Goal: Task Accomplishment & Management: Manage account settings

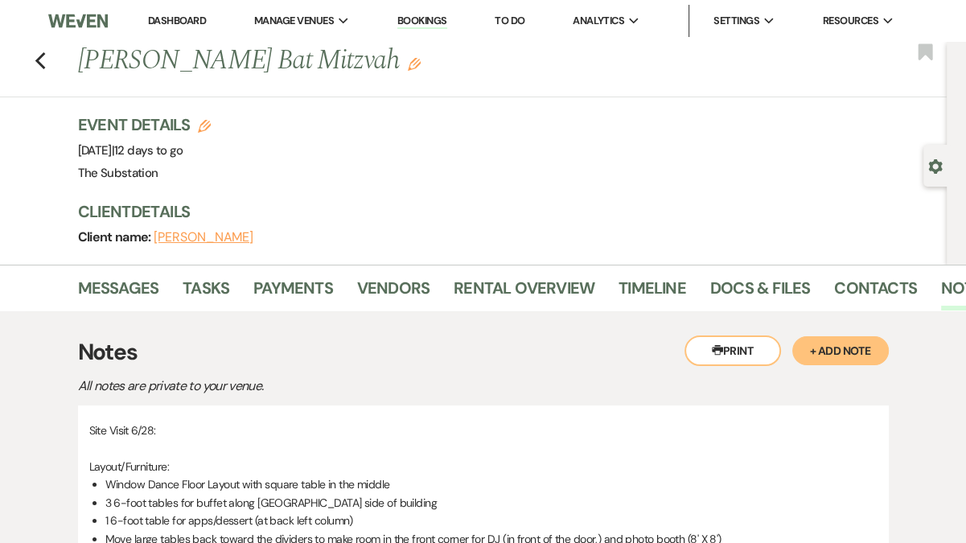
click at [175, 20] on link "Dashboard" at bounding box center [177, 21] width 58 height 14
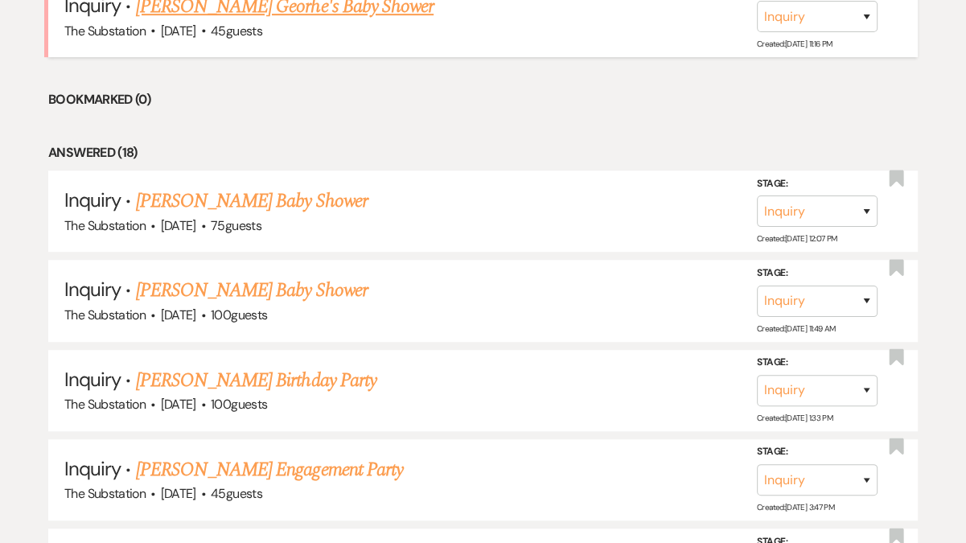
scroll to position [729, 0]
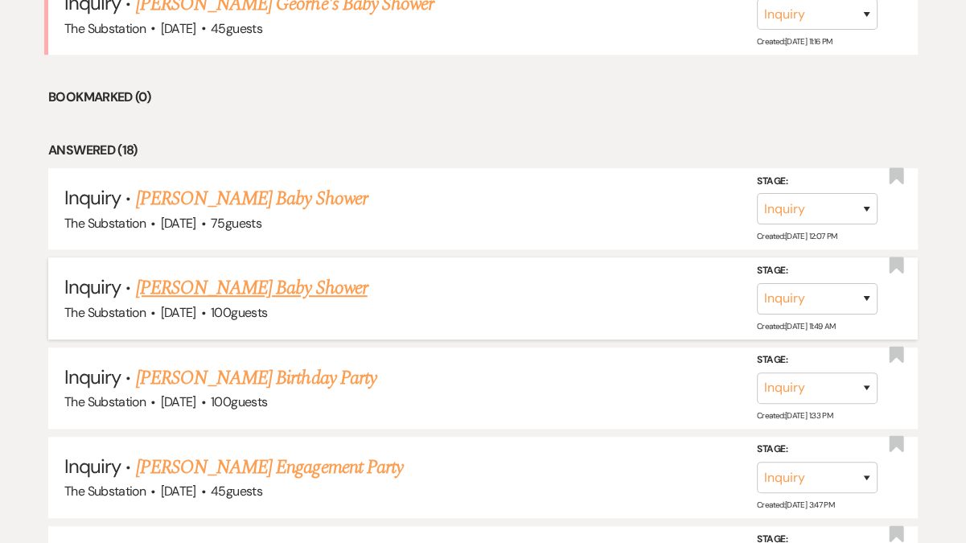
click at [306, 288] on link "[PERSON_NAME] Baby Shower" at bounding box center [252, 287] width 232 height 29
select select "5"
select select "3"
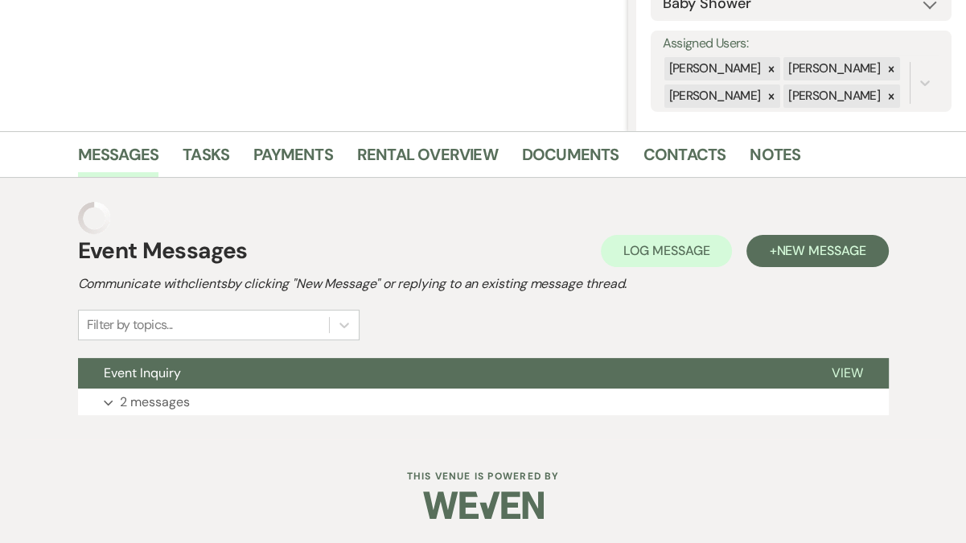
scroll to position [240, 0]
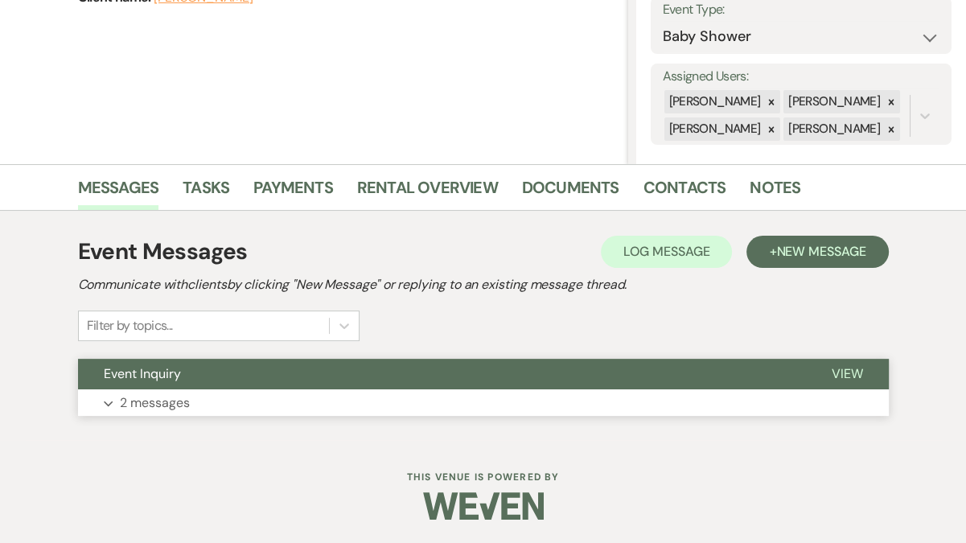
click at [336, 397] on button "Expand 2 messages" at bounding box center [483, 402] width 811 height 27
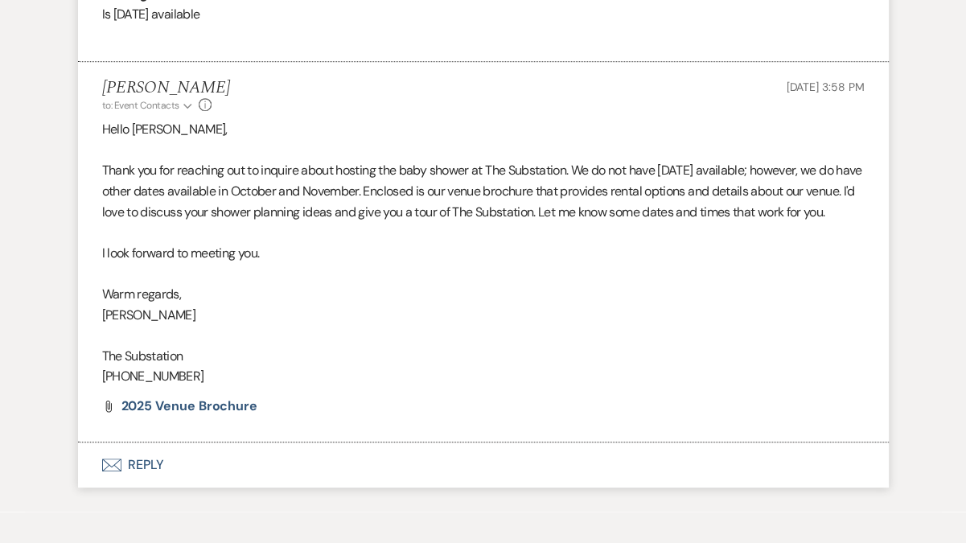
scroll to position [940, 0]
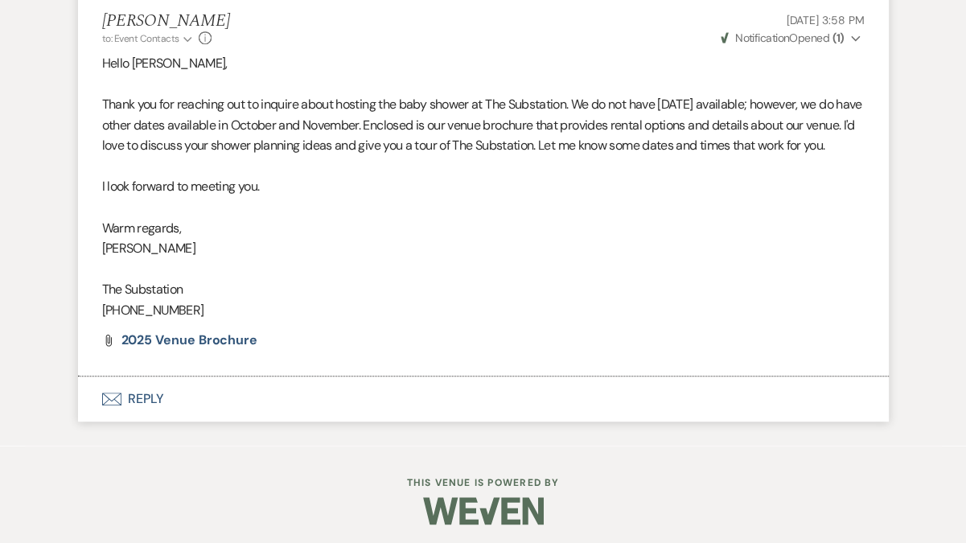
click at [273, 421] on button "Envelope Reply" at bounding box center [483, 398] width 811 height 45
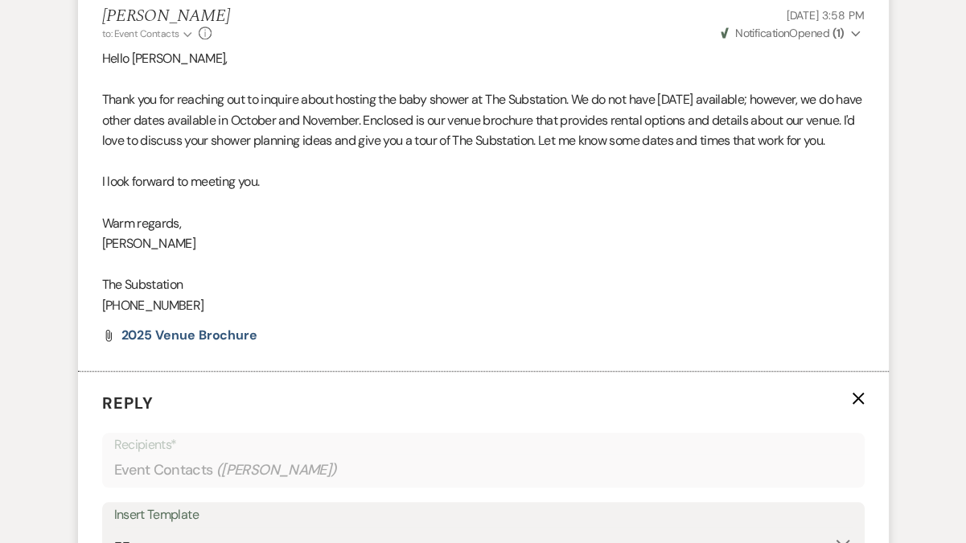
scroll to position [944, 0]
click at [202, 151] on p "Thank you for reaching out to inquire about hosting the baby shower at The Subs…" at bounding box center [483, 120] width 763 height 62
drag, startPoint x: 101, startPoint y: 99, endPoint x: 253, endPoint y: 156, distance: 162.4
click at [253, 156] on li "[PERSON_NAME] to: Event Contacts Expand Info [DATE] 3:58 PM Weven Check Notific…" at bounding box center [483, 180] width 811 height 380
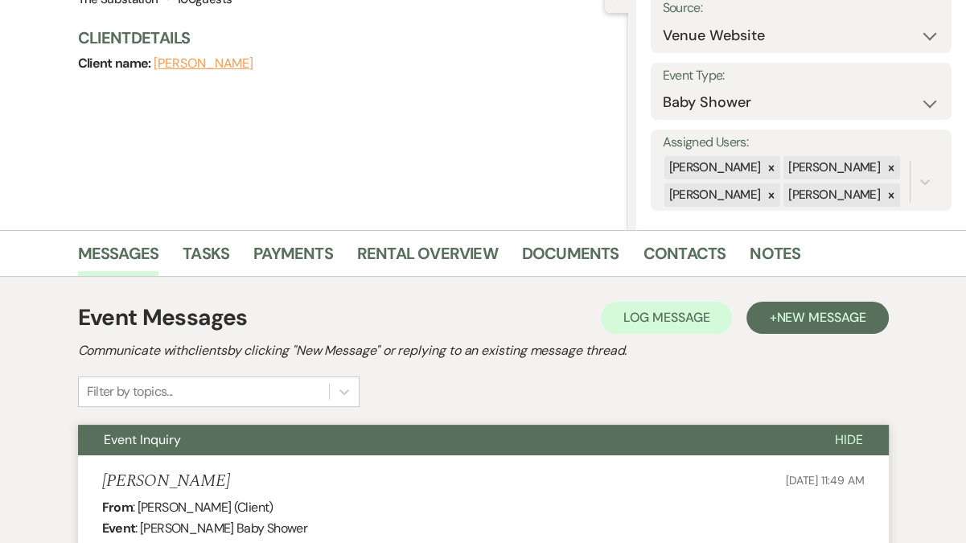
scroll to position [47, 0]
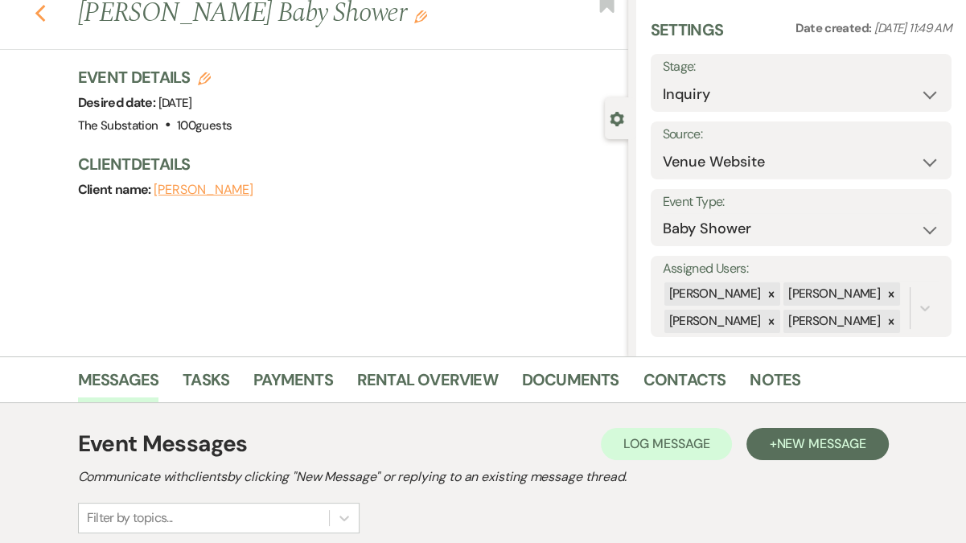
click at [39, 10] on use "button" at bounding box center [40, 14] width 10 height 18
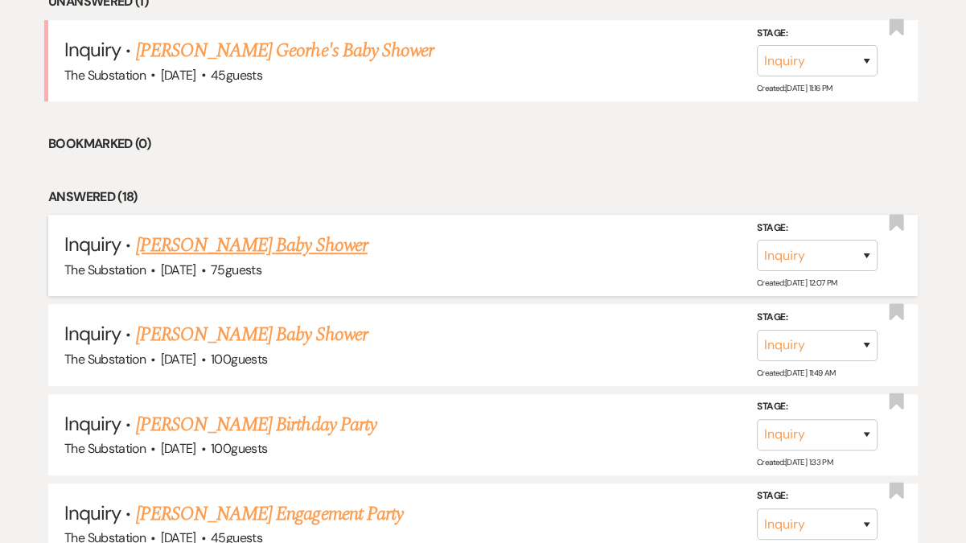
click at [257, 240] on link "[PERSON_NAME] Baby Shower" at bounding box center [252, 245] width 232 height 29
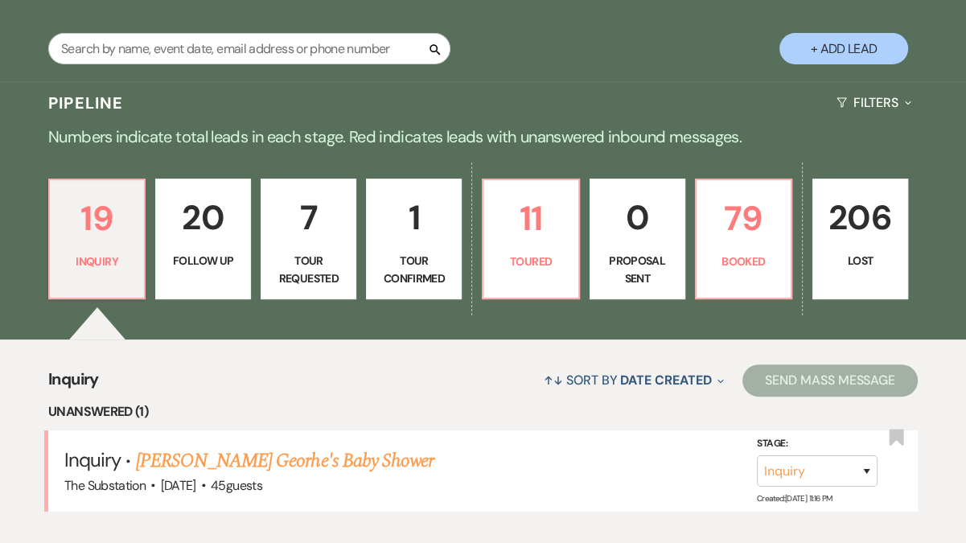
select select "5"
select select "3"
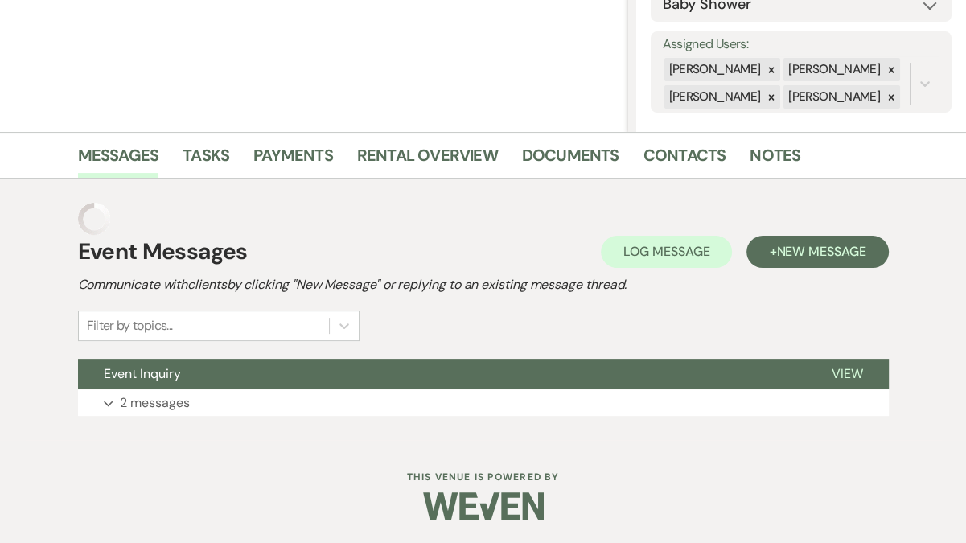
scroll to position [240, 0]
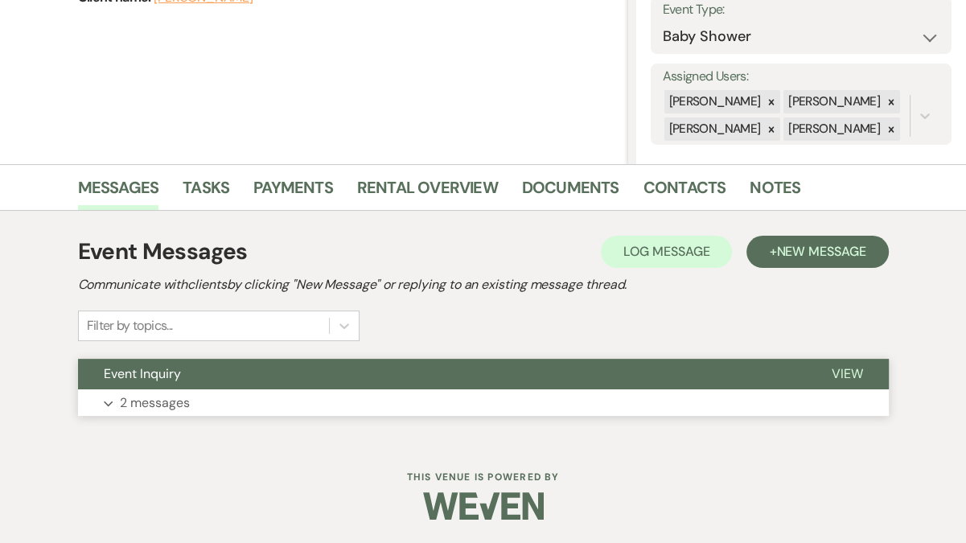
click at [263, 403] on button "Expand 2 messages" at bounding box center [483, 402] width 811 height 27
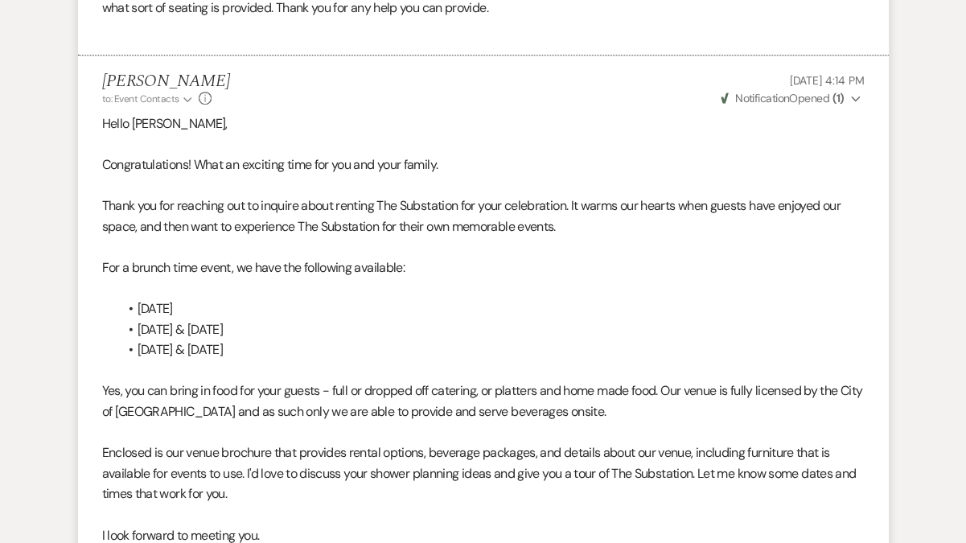
scroll to position [956, 0]
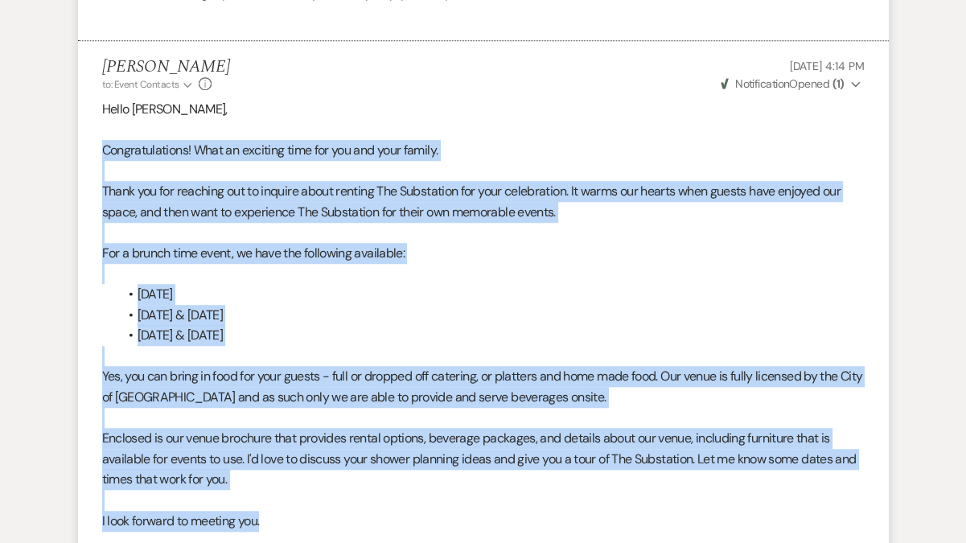
drag, startPoint x: 102, startPoint y: 151, endPoint x: 367, endPoint y: 528, distance: 460.8
click at [367, 528] on div "Hello [PERSON_NAME], Congratulations! What an exciting time for you and your fa…" at bounding box center [483, 377] width 763 height 556
copy div "Congratulations! What an exciting time for you and your family. Thank you for r…"
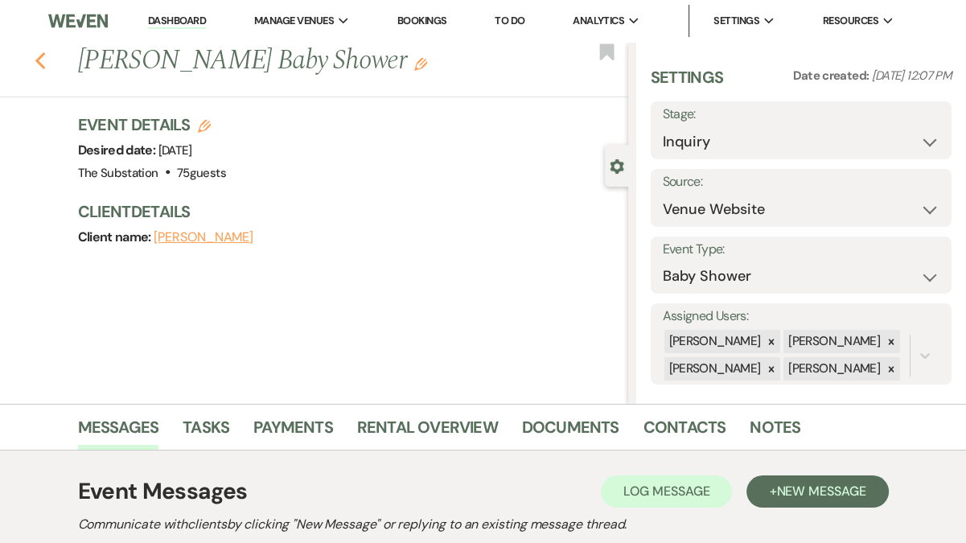
click at [37, 64] on icon "Previous" at bounding box center [41, 60] width 12 height 19
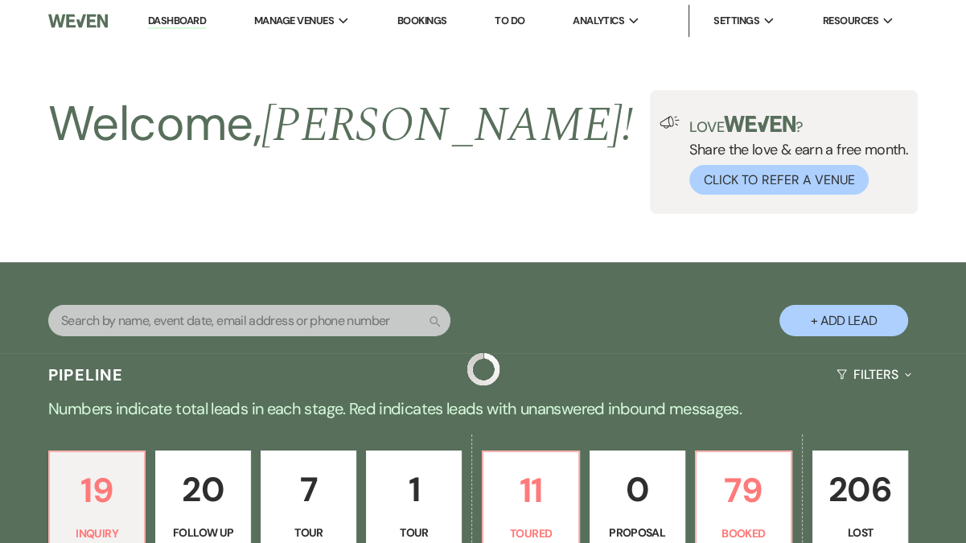
scroll to position [682, 0]
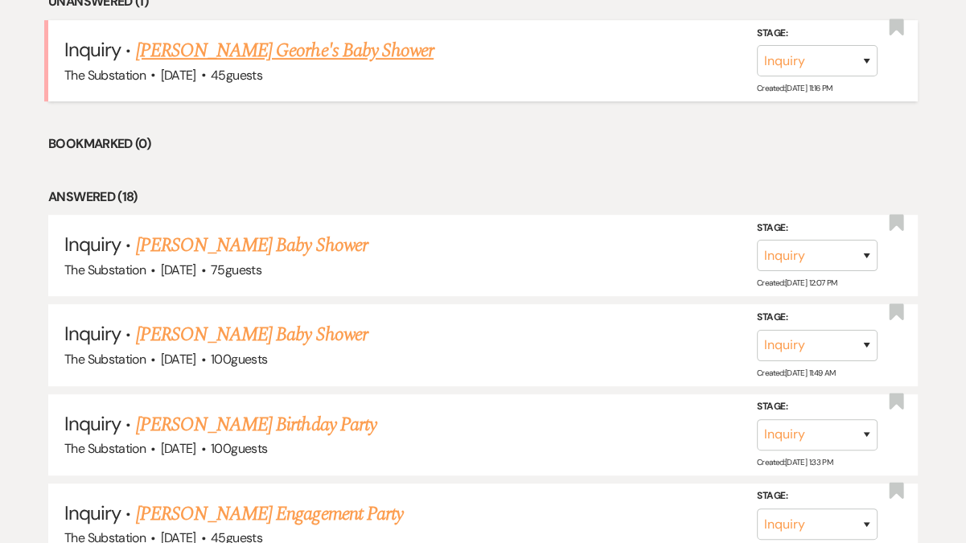
click at [324, 47] on link "[PERSON_NAME] Georhe's Baby Shower" at bounding box center [285, 50] width 298 height 29
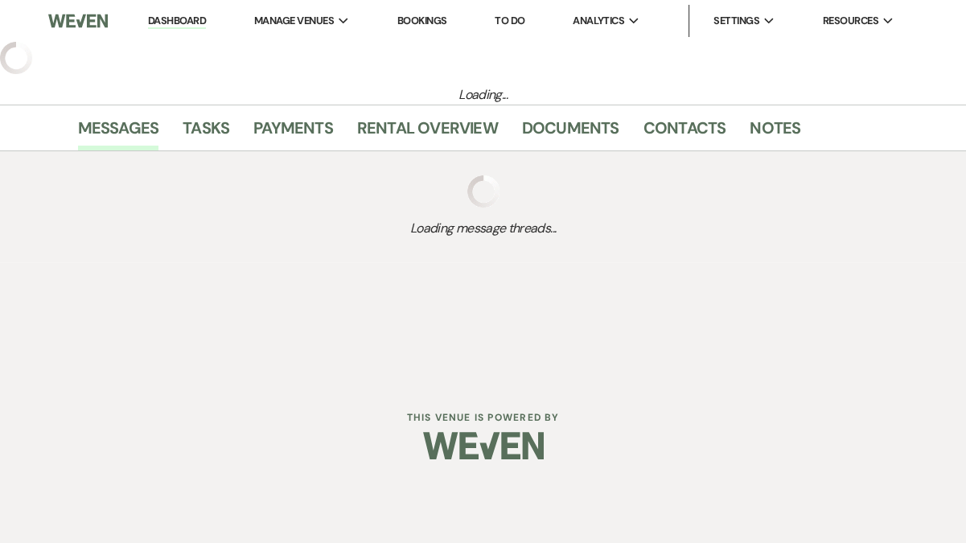
select select "5"
select select "3"
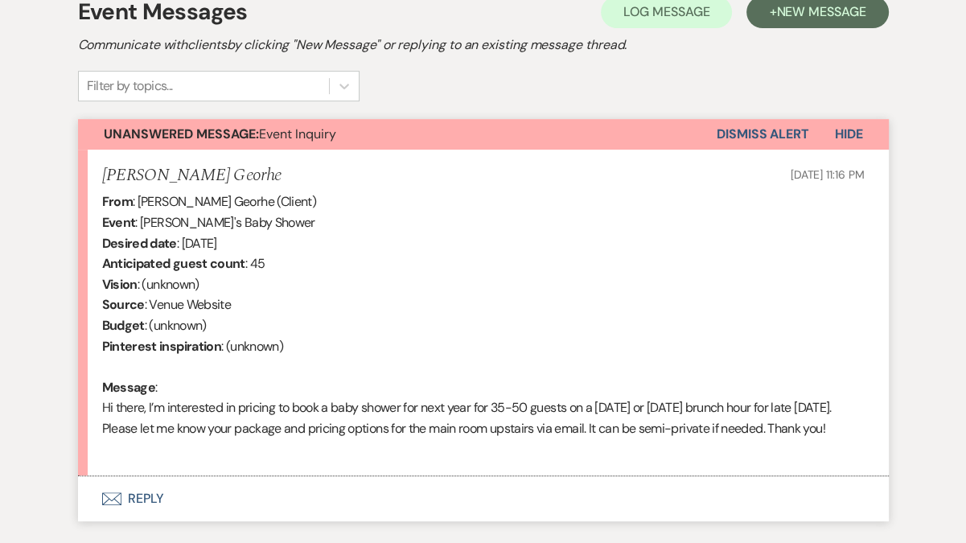
scroll to position [605, 0]
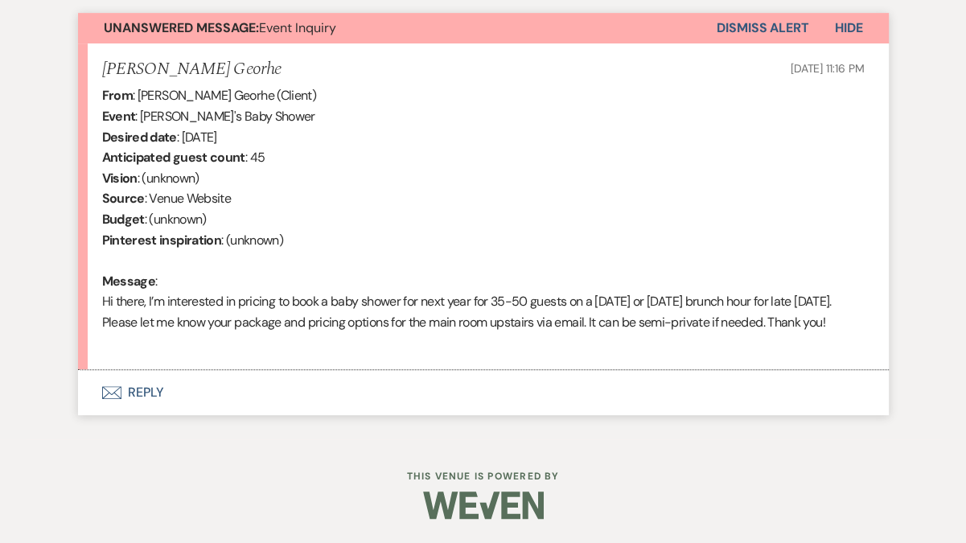
click at [143, 393] on button "Envelope Reply" at bounding box center [483, 392] width 811 height 45
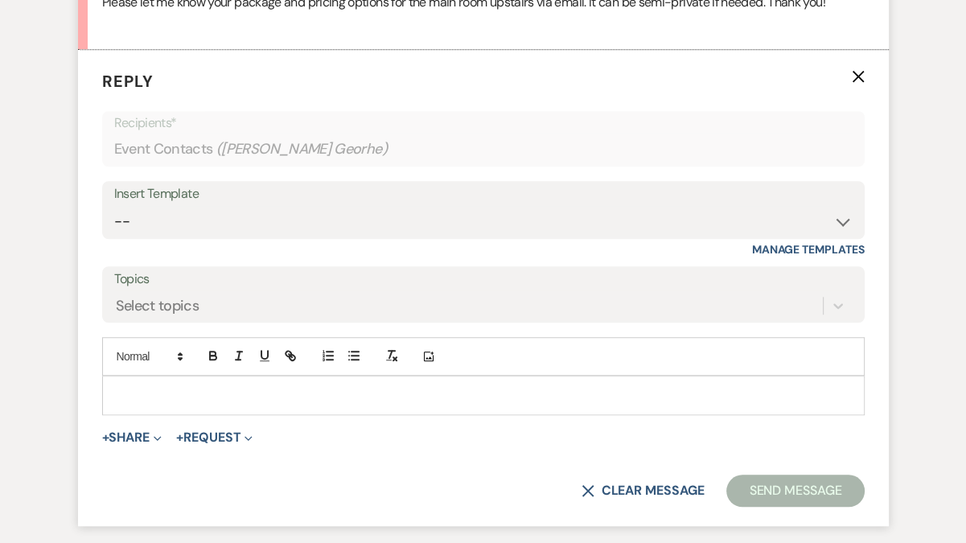
scroll to position [942, 0]
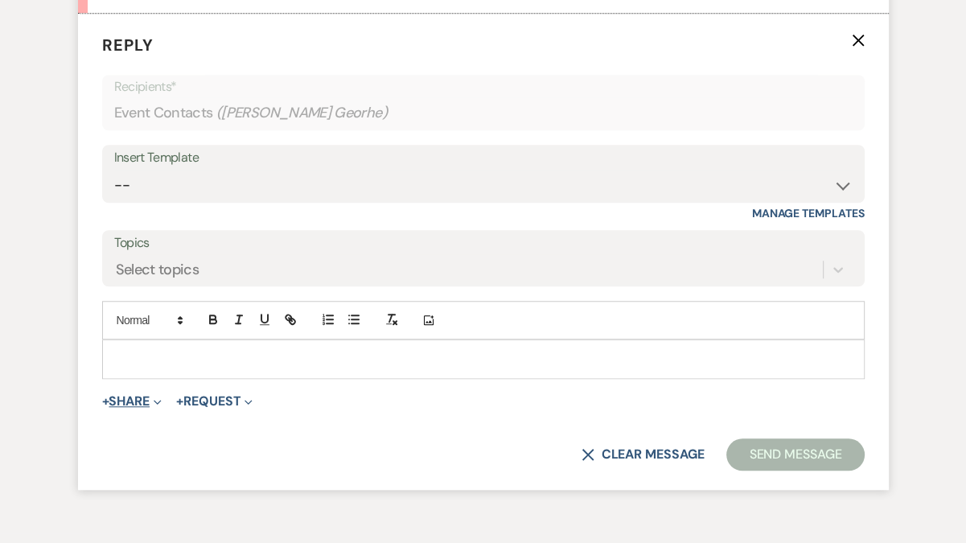
click at [150, 408] on button "+ Share Expand" at bounding box center [132, 401] width 60 height 13
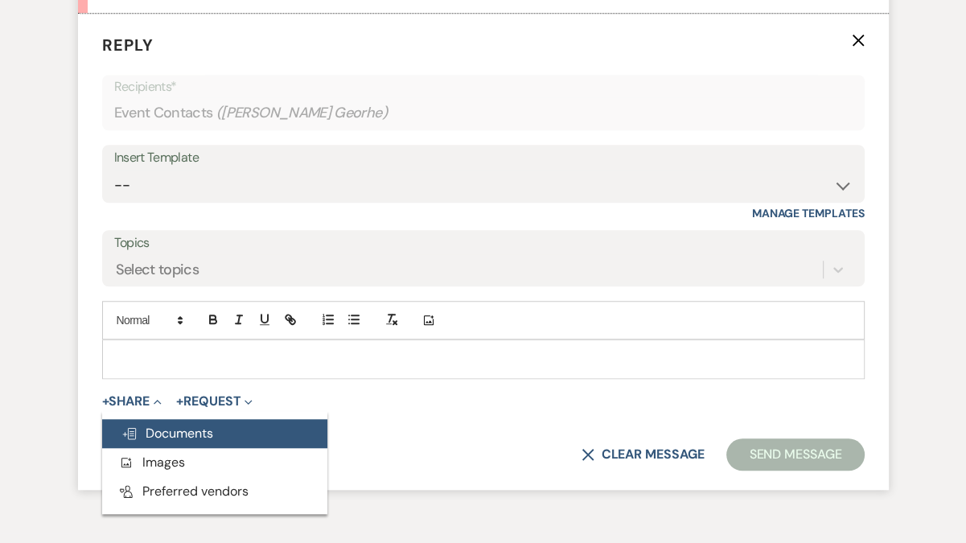
click at [169, 442] on span "Doc Upload Documents" at bounding box center [167, 433] width 92 height 17
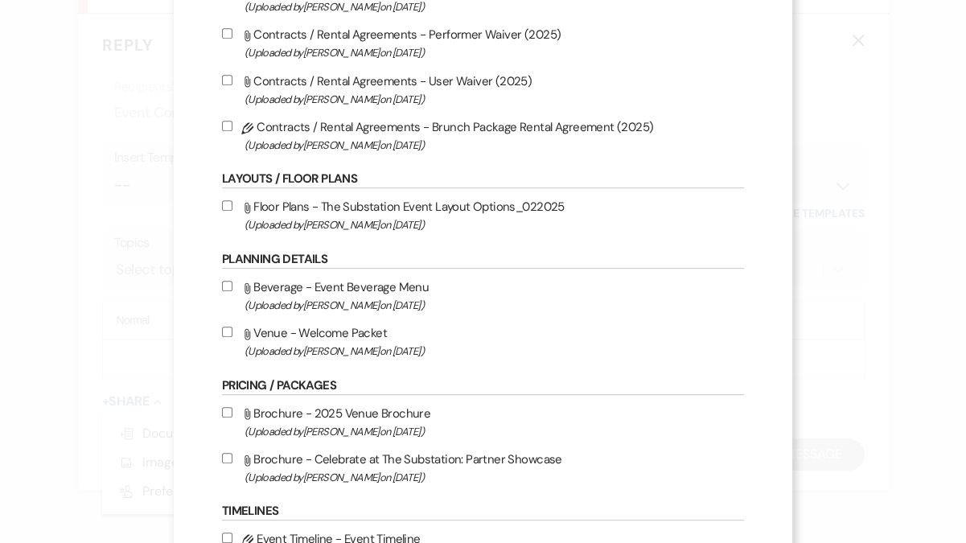
scroll to position [591, 0]
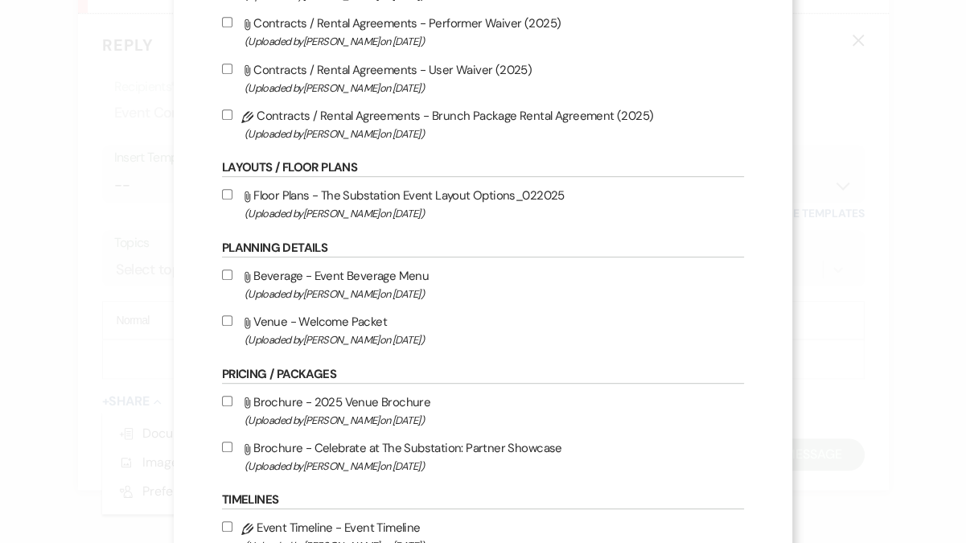
click at [396, 414] on label "Attach File Brochure - 2025 Venue Brochure (Uploaded by [PERSON_NAME] on [DATE]…" at bounding box center [483, 411] width 522 height 38
click at [232, 406] on input "Attach File Brochure - 2025 Venue Brochure (Uploaded by [PERSON_NAME] on [DATE]…" at bounding box center [227, 401] width 10 height 10
checkbox input "true"
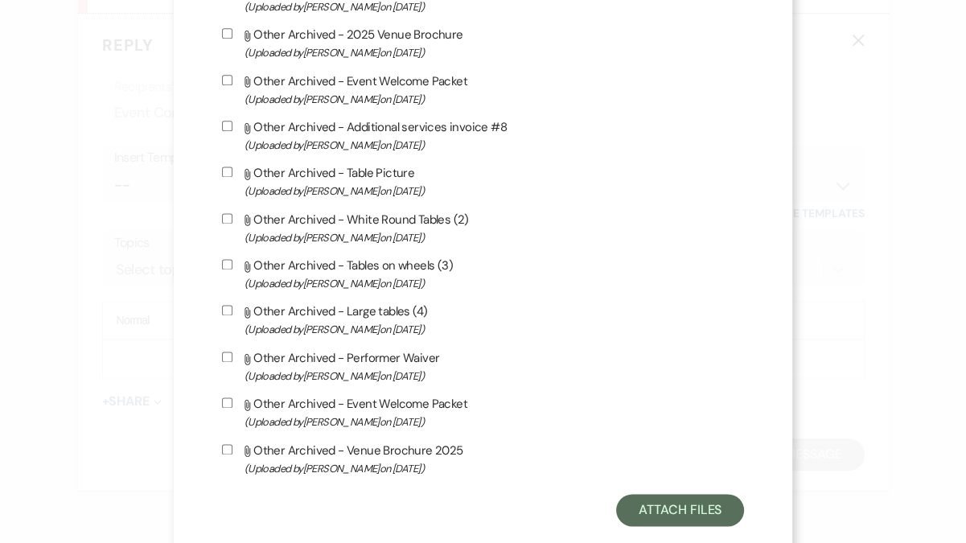
scroll to position [1715, 0]
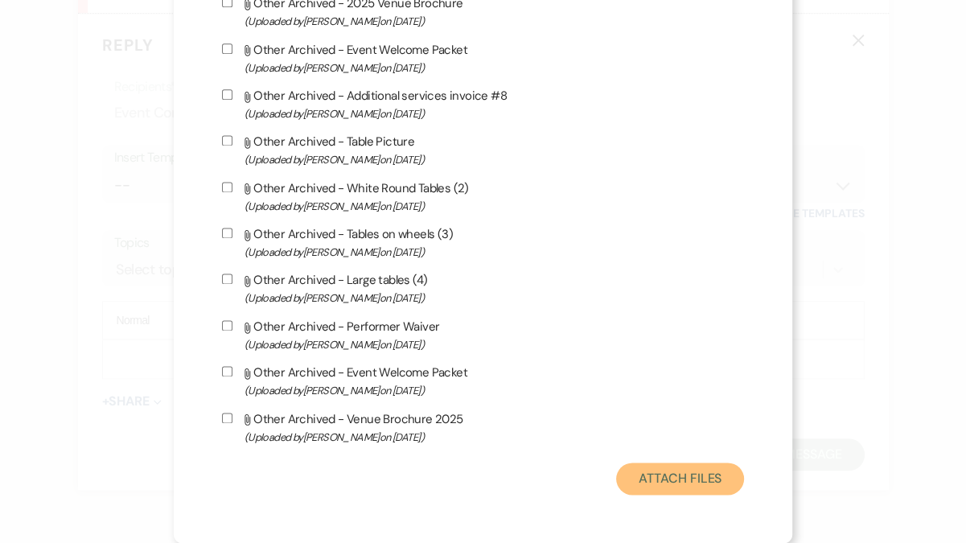
click at [697, 485] on button "Attach Files" at bounding box center [680, 479] width 128 height 32
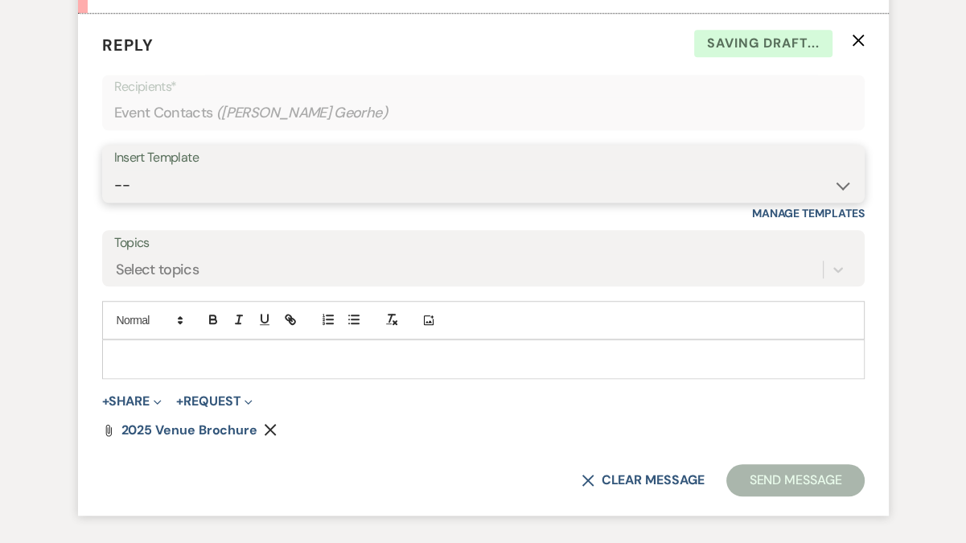
click at [291, 201] on select "-- Weven Planning Portal Introduction (Booked Events) Follow Up Contract (Pre-B…" at bounding box center [483, 185] width 738 height 31
select select "4505"
click at [114, 189] on select "-- Weven Planning Portal Introduction (Booked Events) Follow Up Contract (Pre-B…" at bounding box center [483, 185] width 738 height 31
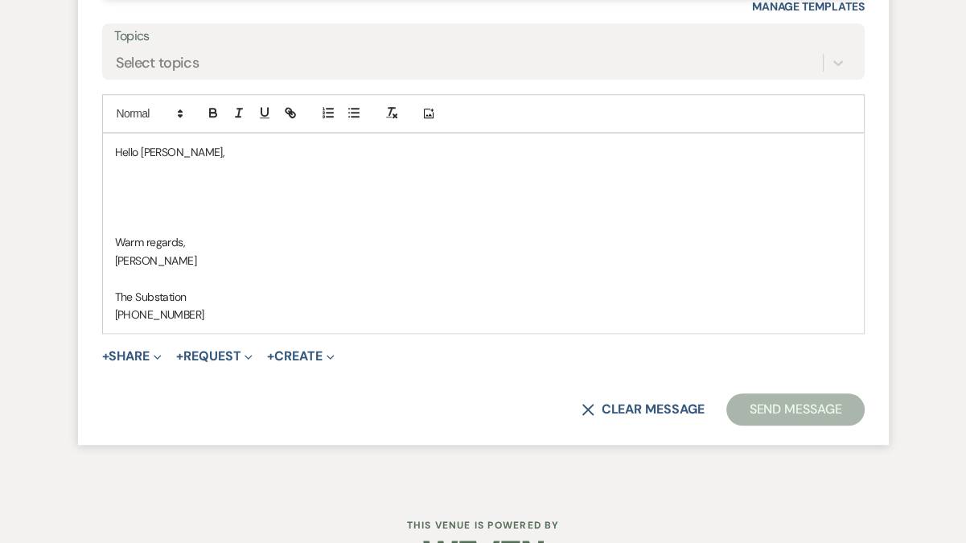
scroll to position [1150, 0]
click at [118, 361] on button "+ Share Expand" at bounding box center [132, 354] width 60 height 13
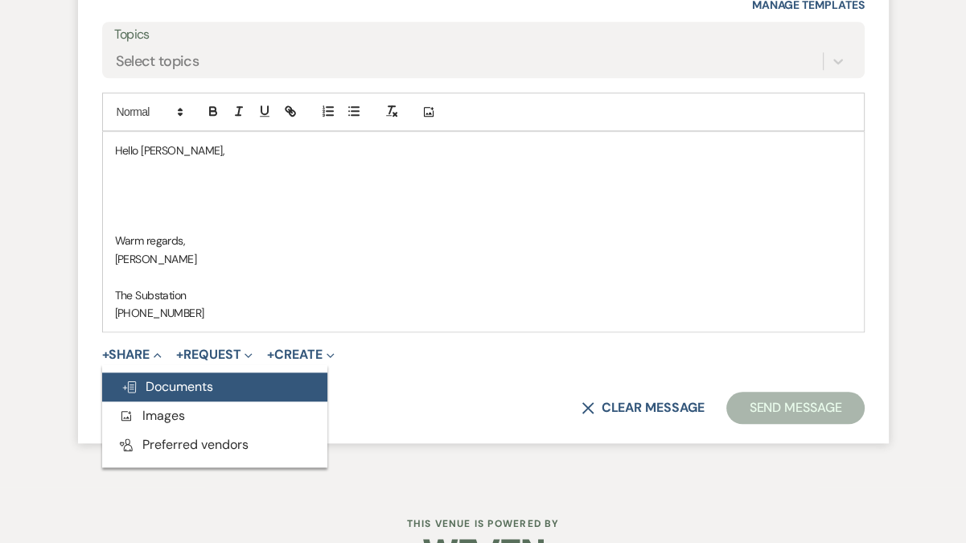
click at [179, 395] on span "Doc Upload Documents" at bounding box center [167, 386] width 92 height 17
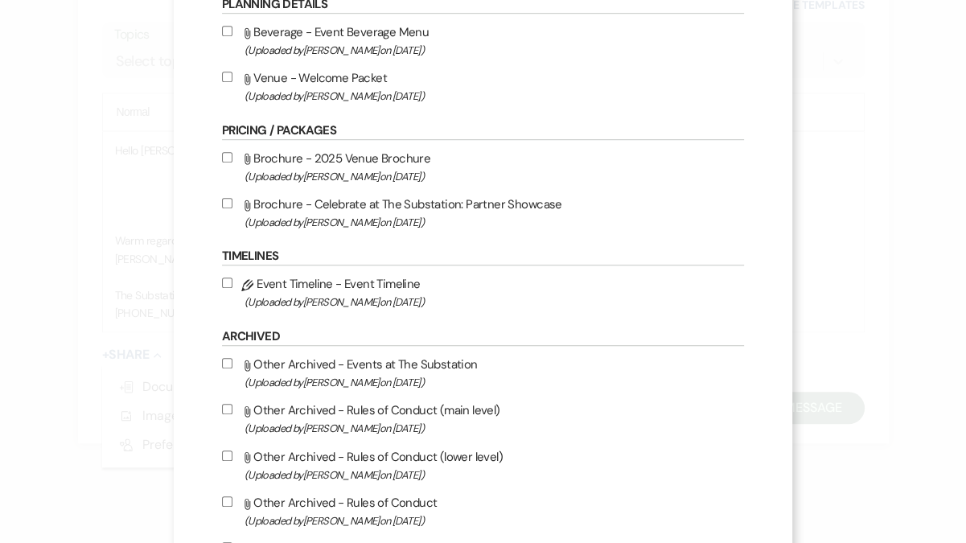
scroll to position [834, 0]
click at [352, 170] on label "Attach File Brochure - 2025 Venue Brochure (Uploaded by [PERSON_NAME] on [DATE]…" at bounding box center [483, 168] width 522 height 38
click at [232, 163] on input "Attach File Brochure - 2025 Venue Brochure (Uploaded by [PERSON_NAME] on [DATE]…" at bounding box center [227, 158] width 10 height 10
checkbox input "true"
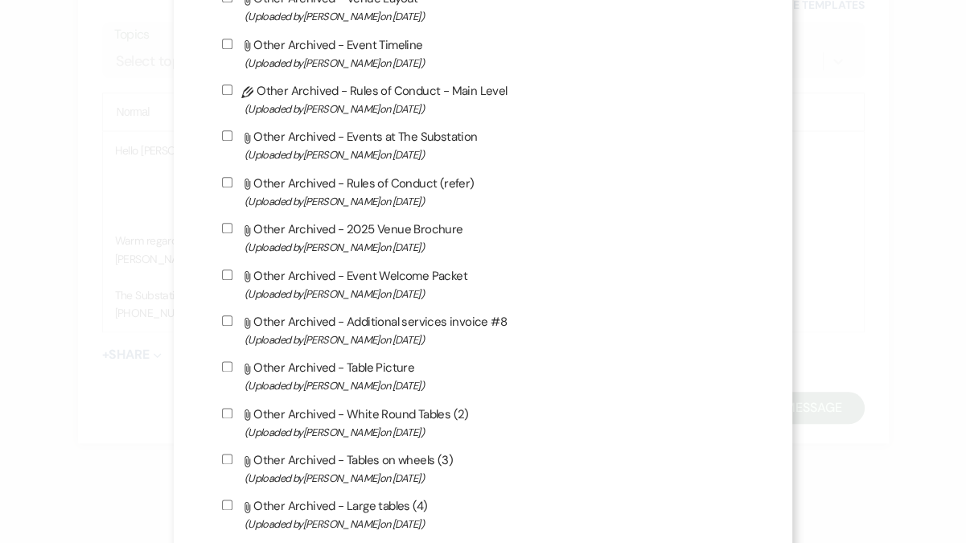
scroll to position [1715, 0]
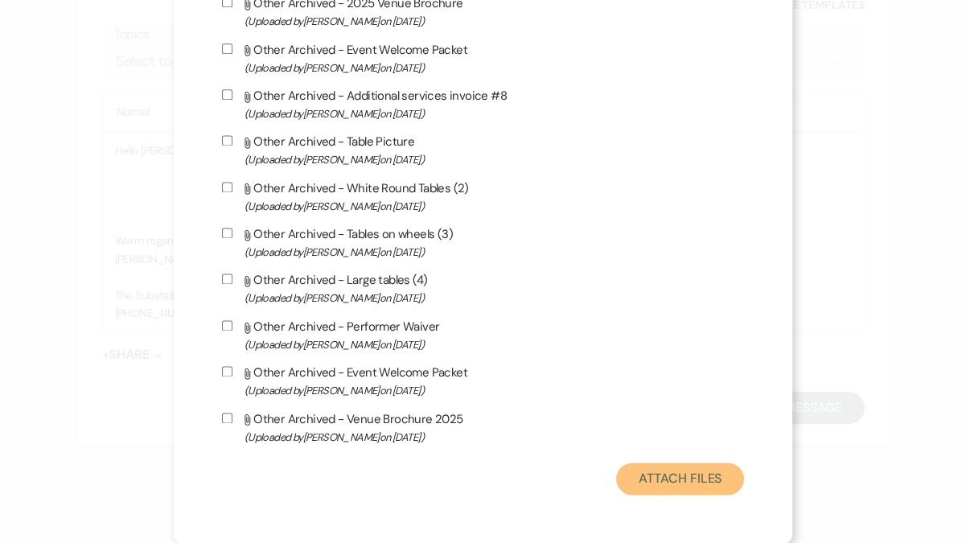
click at [685, 483] on button "Attach Files" at bounding box center [680, 479] width 128 height 32
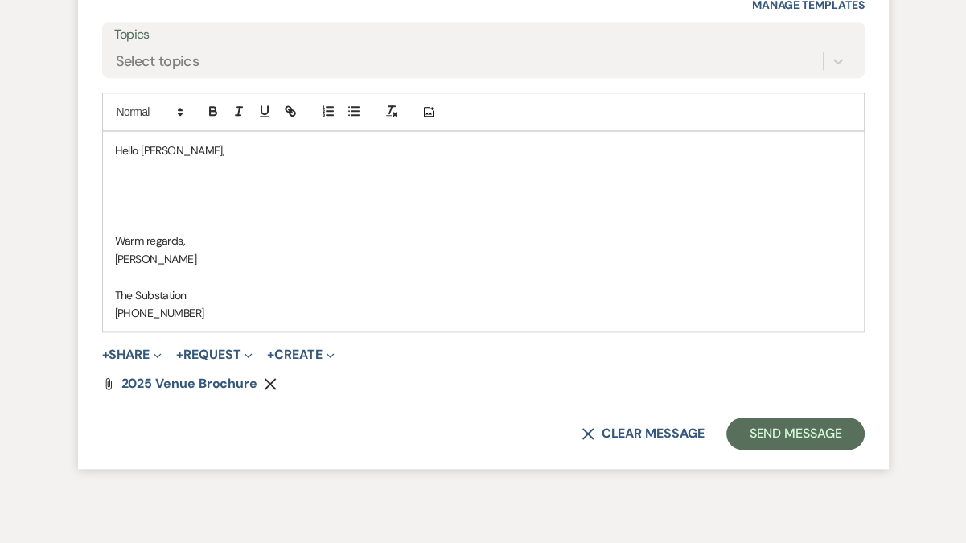
click at [211, 214] on p at bounding box center [483, 205] width 737 height 18
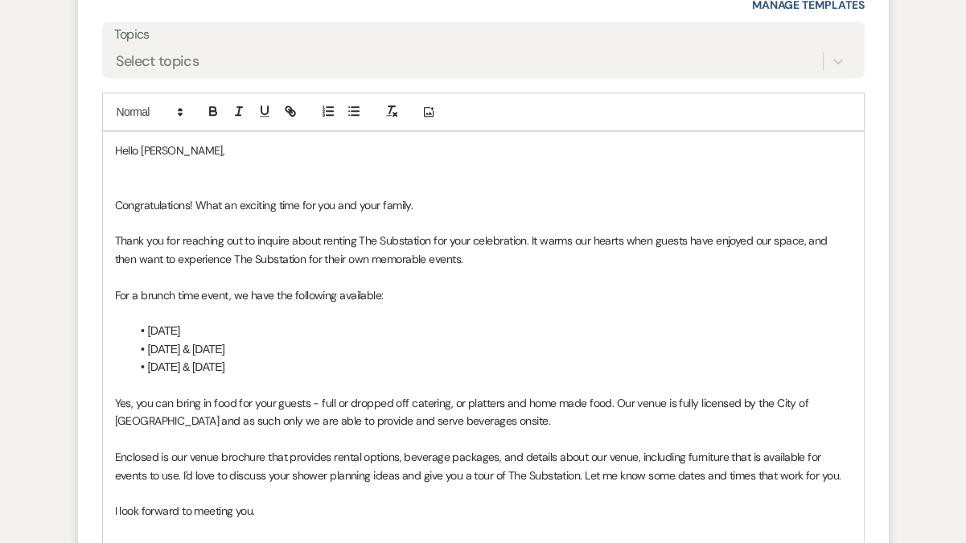
click at [208, 178] on p at bounding box center [483, 169] width 737 height 18
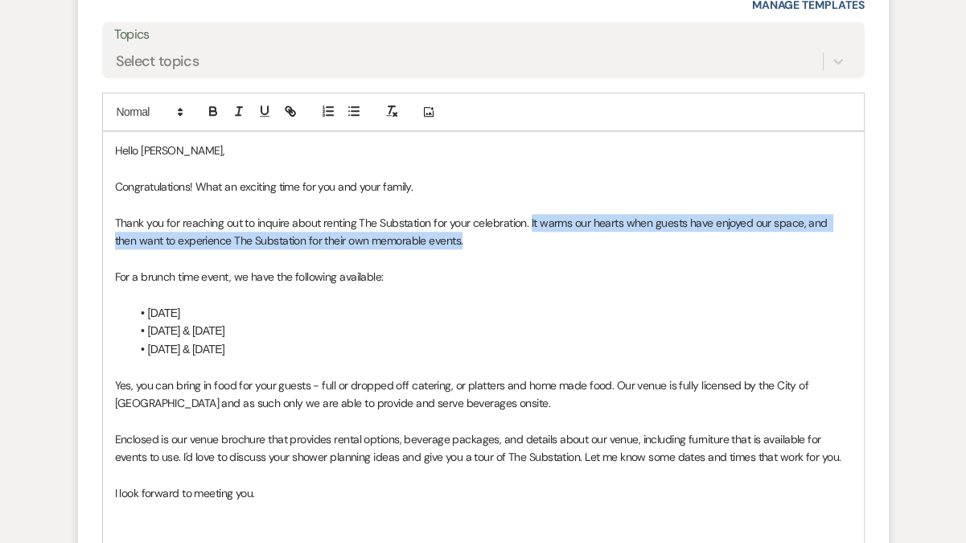
drag, startPoint x: 455, startPoint y: 261, endPoint x: 531, endPoint y: 242, distance: 77.8
click at [531, 242] on p "Thank you for reaching out to inquire about renting The Substation for your cel…" at bounding box center [483, 232] width 737 height 36
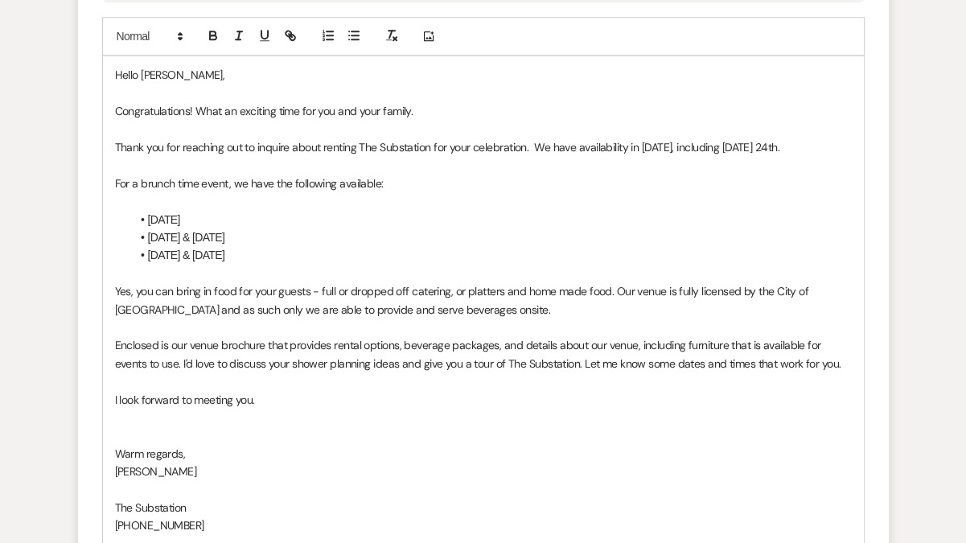
scroll to position [1232, 0]
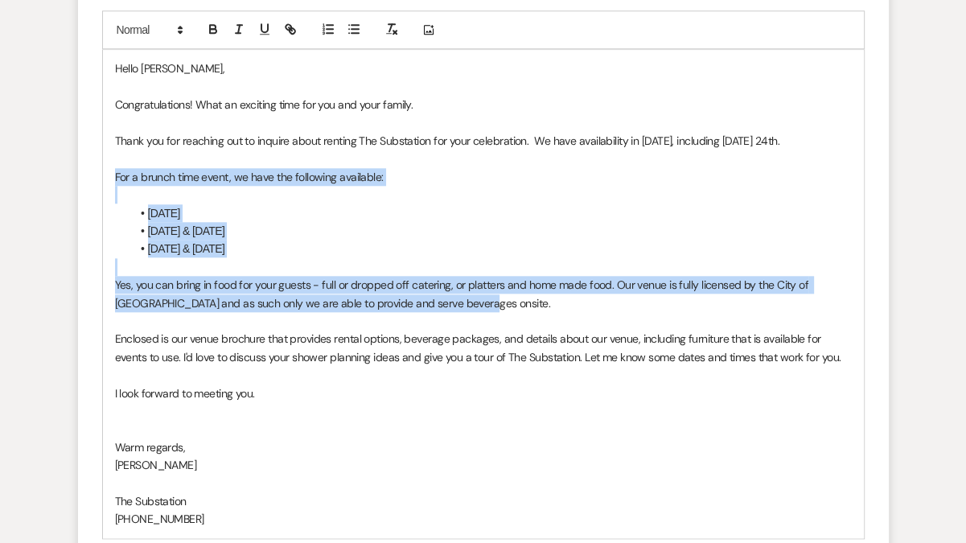
drag, startPoint x: 111, startPoint y: 187, endPoint x: 459, endPoint y: 326, distance: 374.8
click at [459, 326] on div "Hello [PERSON_NAME], Congratulations! What an exciting time for you and your fa…" at bounding box center [483, 293] width 761 height 487
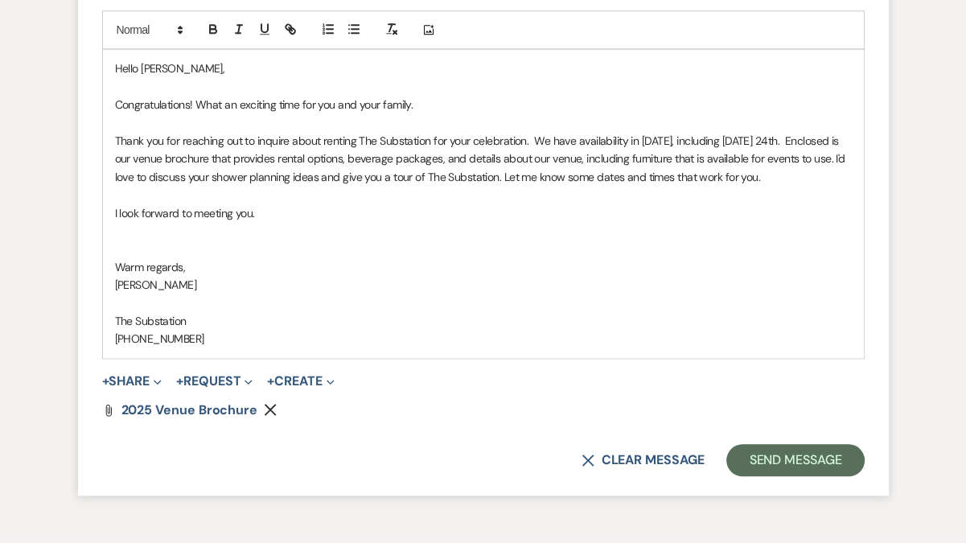
click at [228, 257] on p at bounding box center [483, 249] width 737 height 18
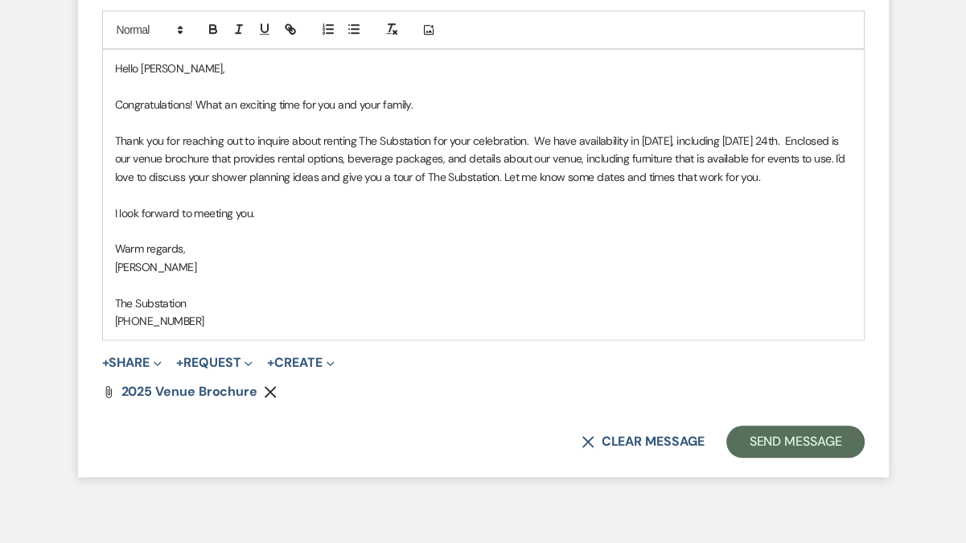
click at [484, 158] on span "Thank you for reaching out to inquire about renting The Substation for your cel…" at bounding box center [482, 159] width 734 height 51
click at [701, 159] on span "Thank you for reaching out to inquire about renting The Substation for the baby…" at bounding box center [482, 159] width 734 height 51
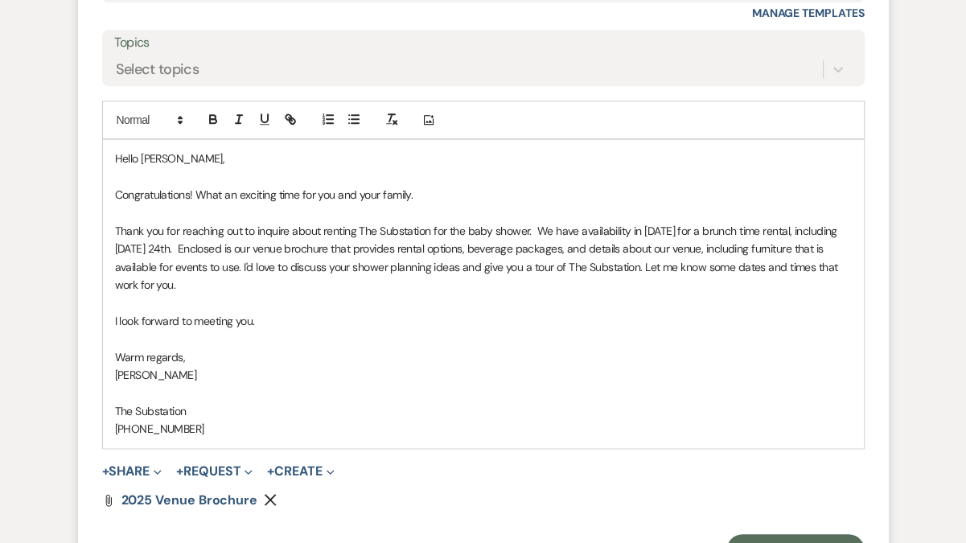
scroll to position [1351, 0]
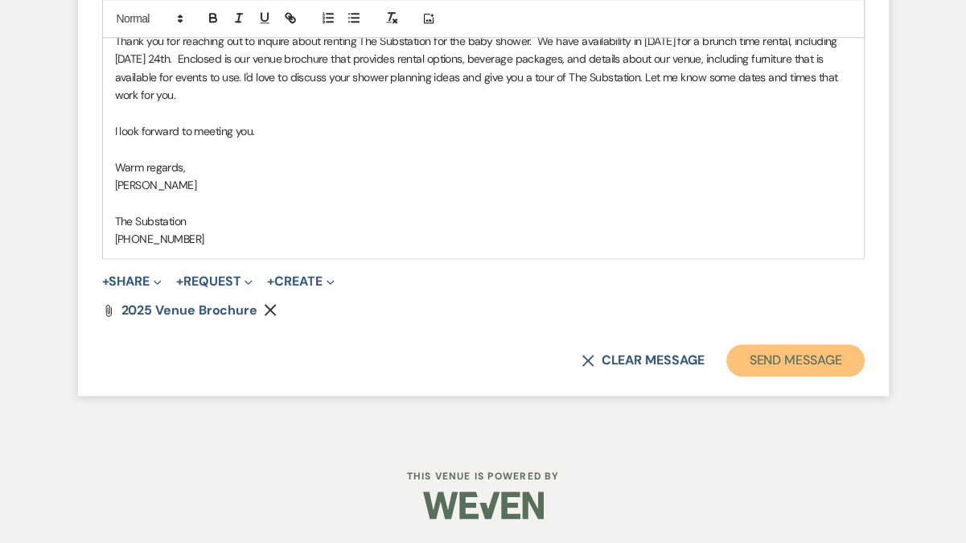
click at [756, 360] on button "Send Message" at bounding box center [795, 360] width 138 height 32
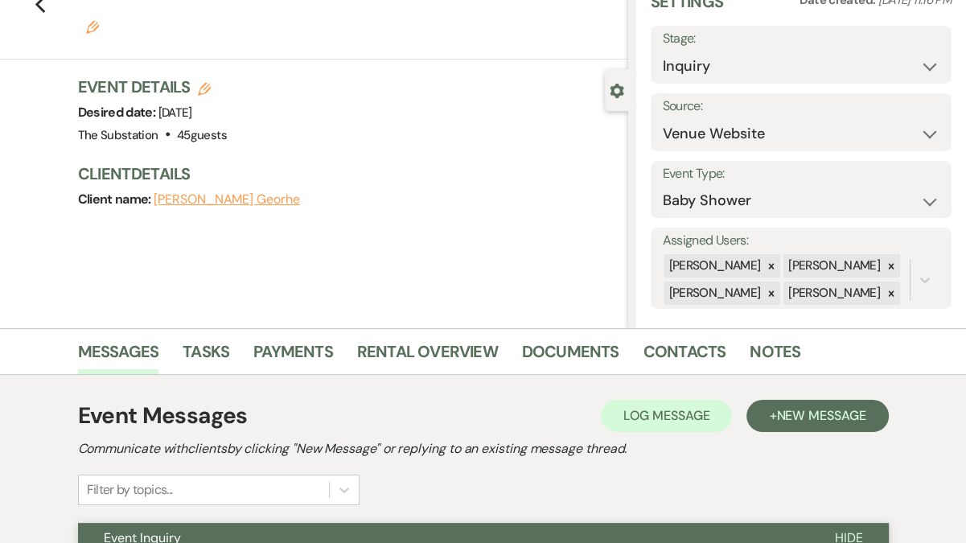
scroll to position [0, 0]
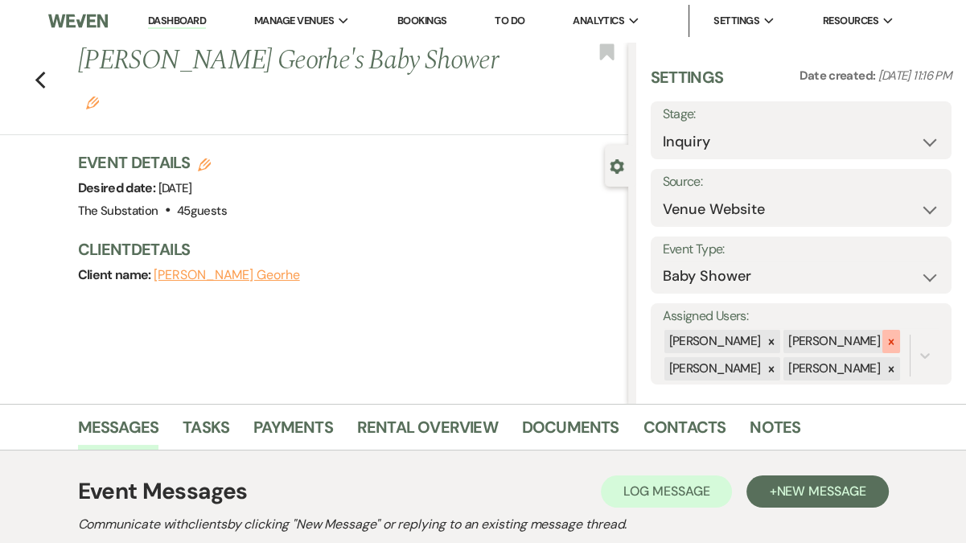
click at [889, 340] on icon at bounding box center [892, 342] width 6 height 6
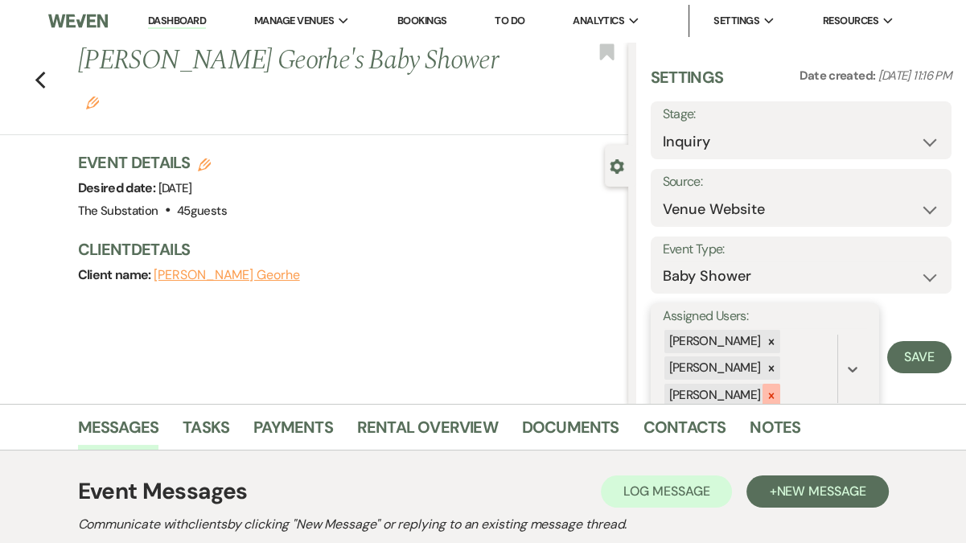
click at [766, 392] on icon at bounding box center [771, 395] width 11 height 11
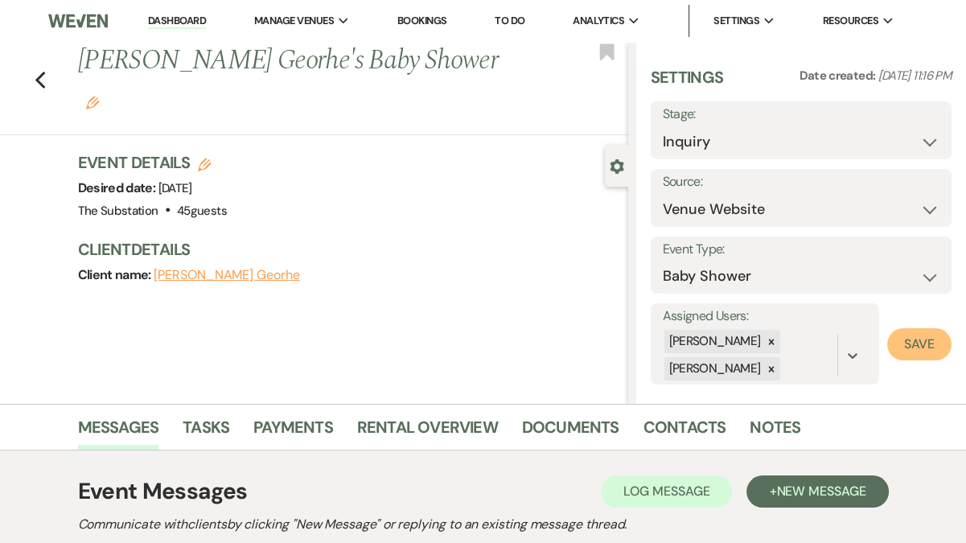
click at [929, 338] on button "Save" at bounding box center [919, 344] width 64 height 32
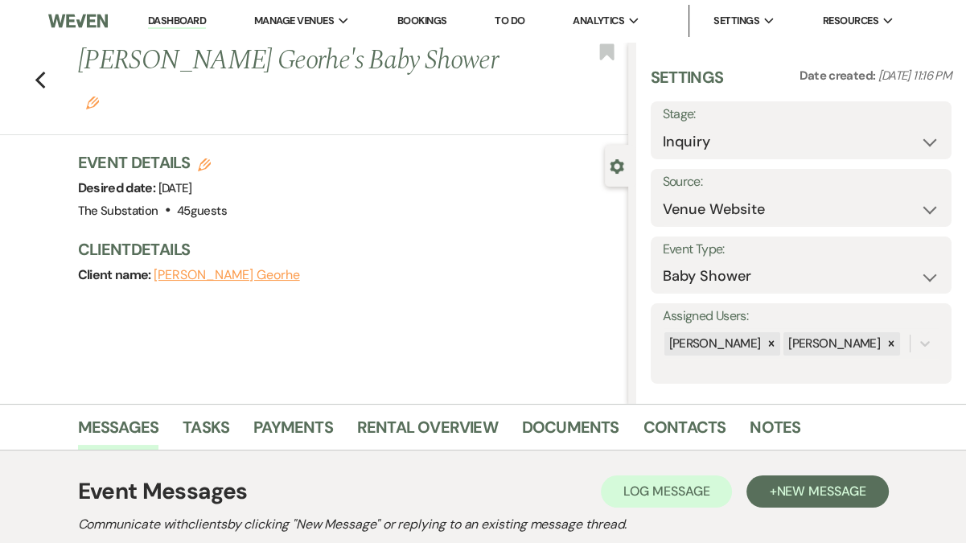
click at [185, 19] on link "Dashboard" at bounding box center [177, 21] width 58 height 15
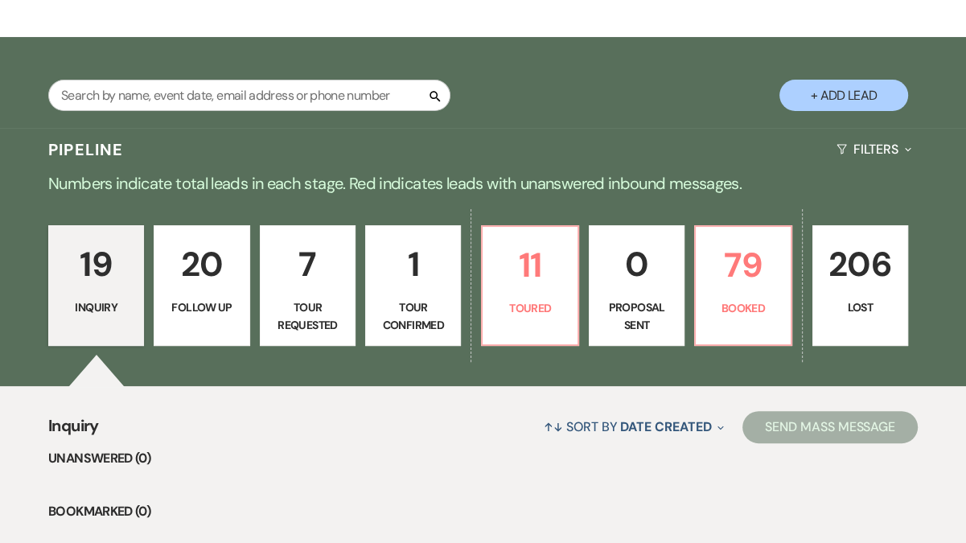
scroll to position [228, 0]
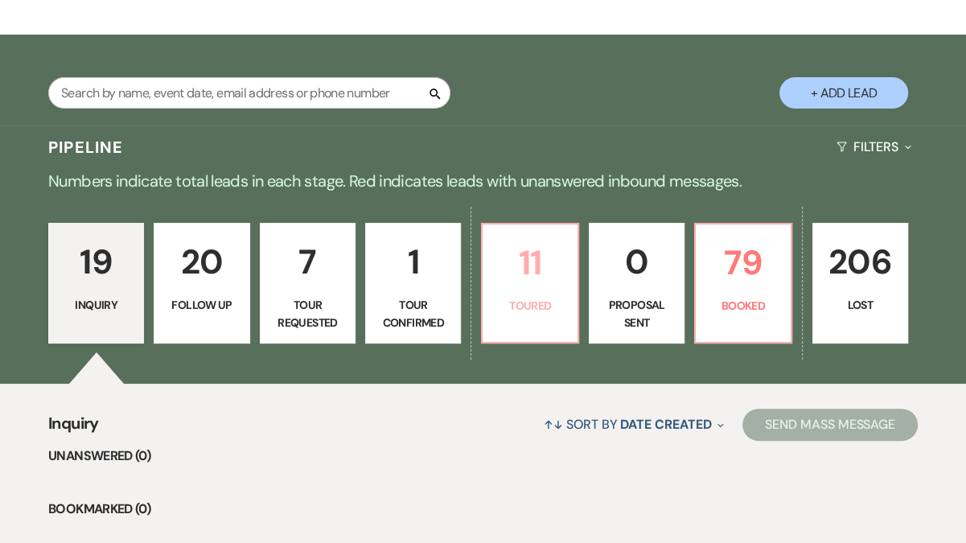
click at [519, 319] on link "11 Toured" at bounding box center [529, 283] width 97 height 121
select select "5"
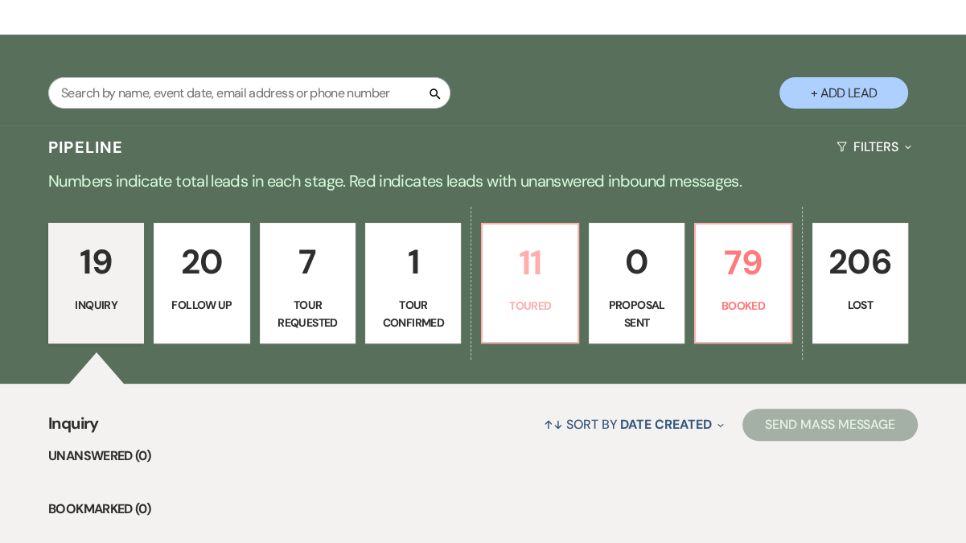
select select "5"
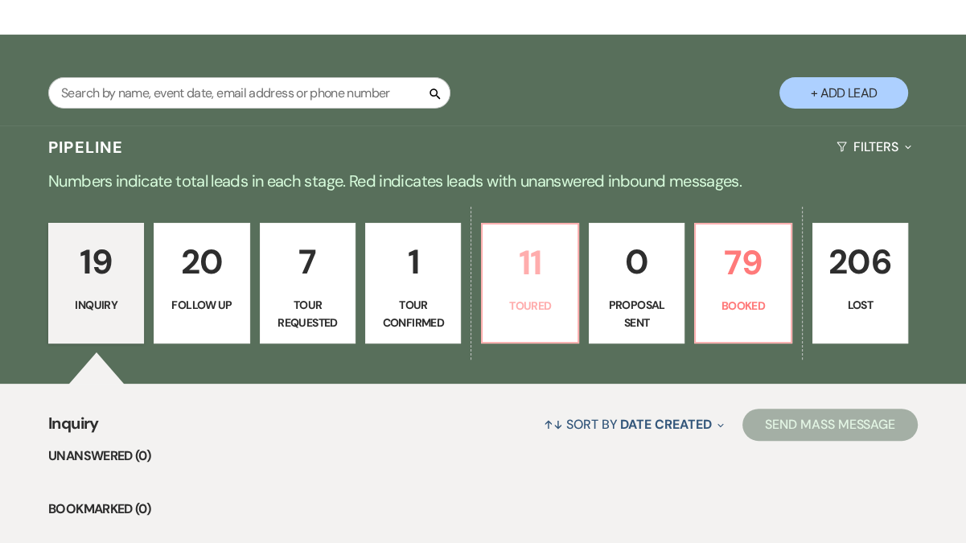
select select "5"
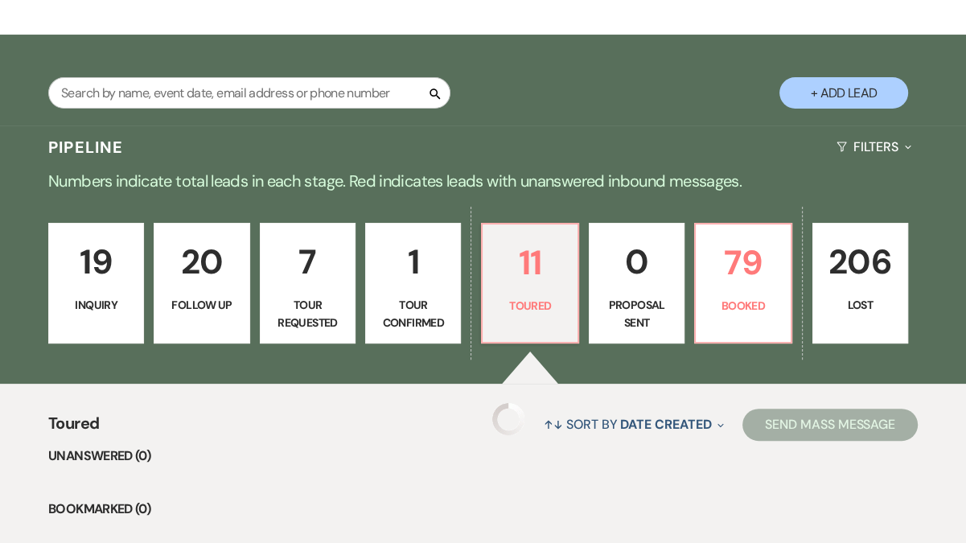
select select "5"
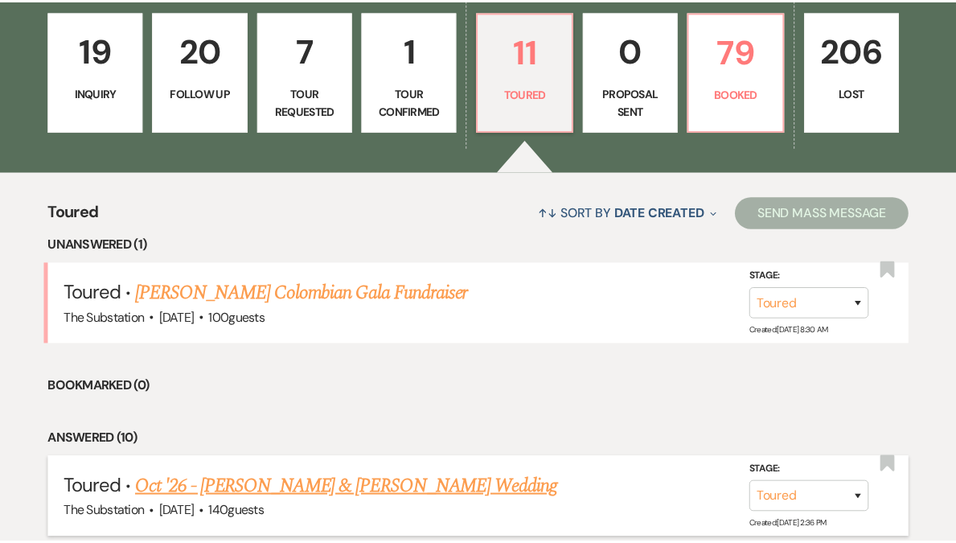
scroll to position [438, 0]
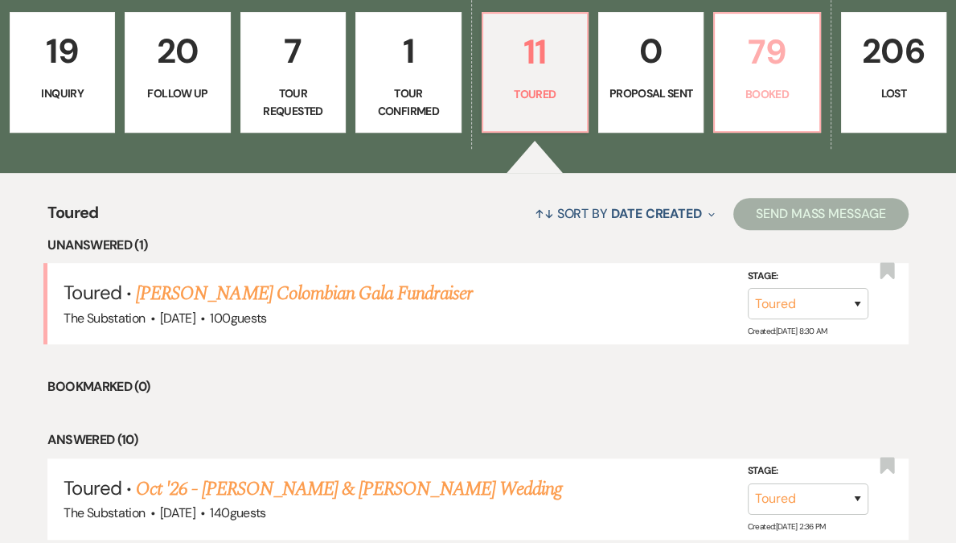
click at [727, 114] on link "79 Booked" at bounding box center [766, 72] width 107 height 121
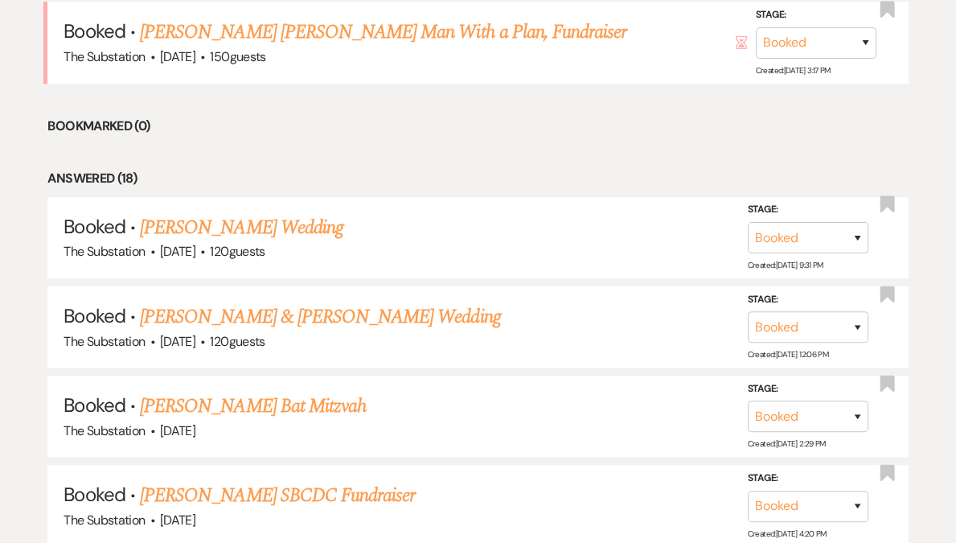
scroll to position [792, 0]
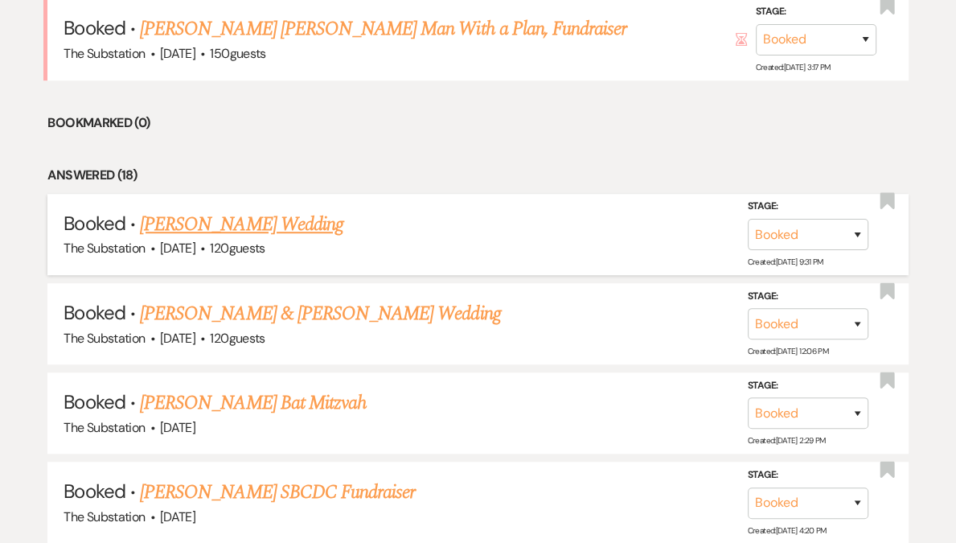
click at [262, 232] on link "[PERSON_NAME] Wedding" at bounding box center [242, 224] width 204 height 29
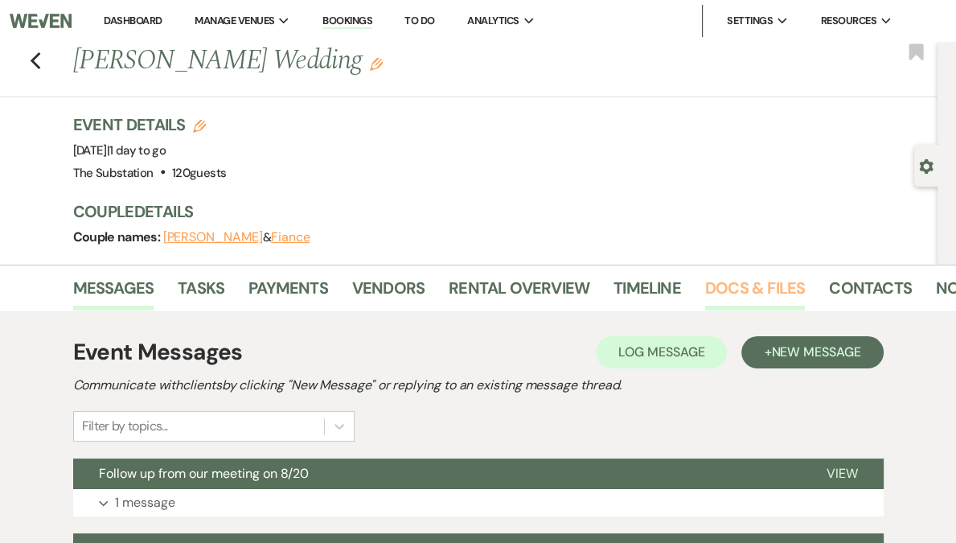
click at [729, 292] on link "Docs & Files" at bounding box center [755, 292] width 100 height 35
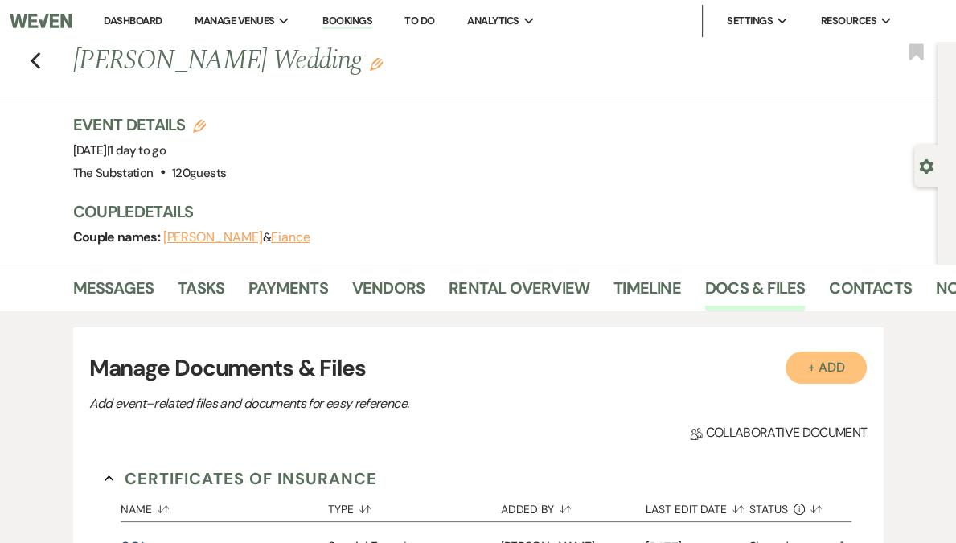
click at [814, 361] on button "+ Add" at bounding box center [827, 368] width 82 height 32
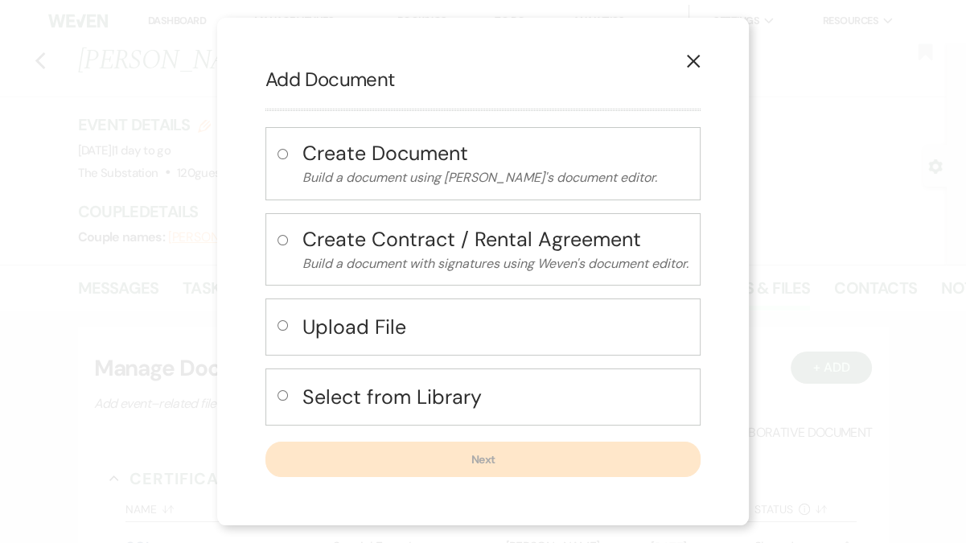
click at [373, 331] on h4 "Upload File" at bounding box center [495, 327] width 386 height 28
radio input "true"
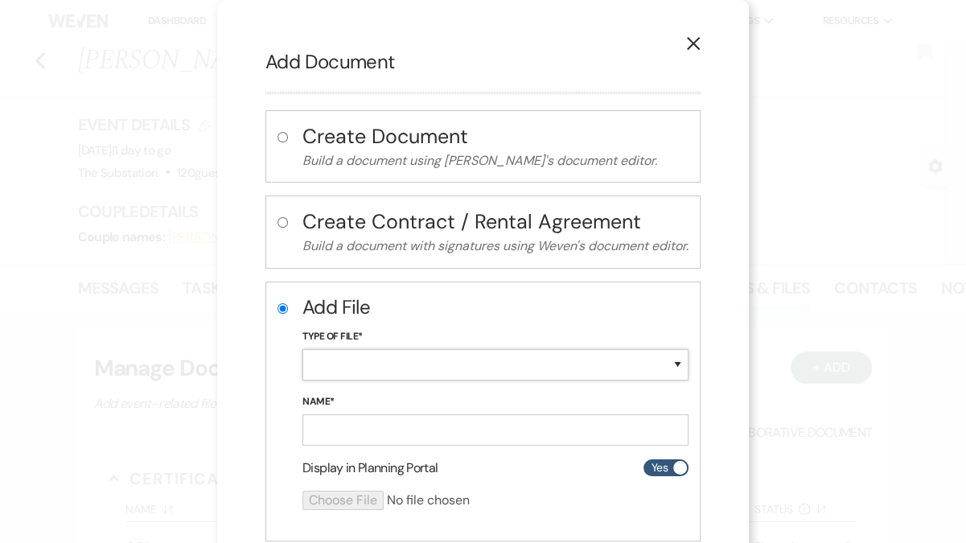
click at [399, 360] on select "Special Event Insurance Vendor Certificate of Insurance Contracts / Rental Agre…" at bounding box center [495, 364] width 386 height 31
select select "18"
click at [302, 349] on select "Special Event Insurance Vendor Certificate of Insurance Contracts / Rental Agre…" at bounding box center [495, 364] width 386 height 31
click at [364, 433] on input "Name*" at bounding box center [495, 429] width 386 height 31
type input "DJ [PERSON_NAME]"
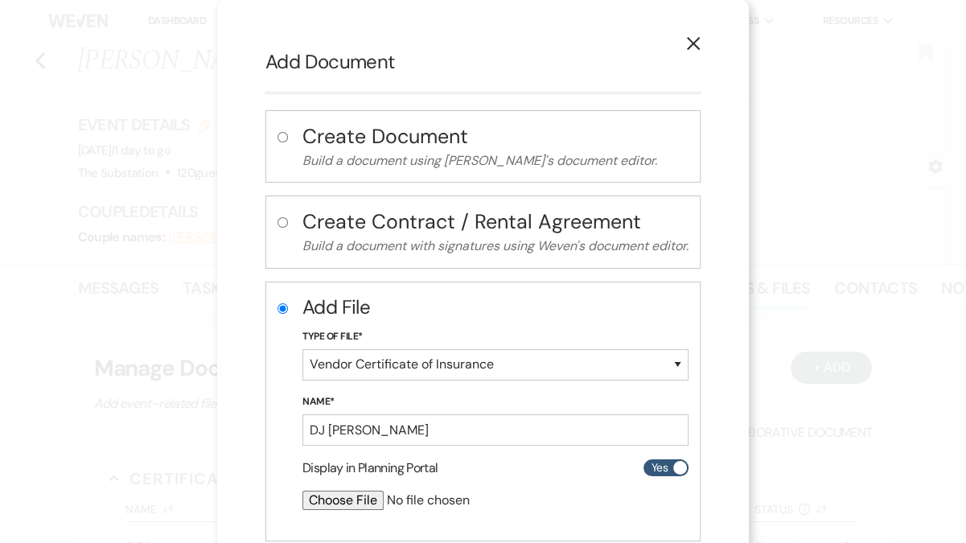
click at [327, 500] on input "file" at bounding box center [452, 500] width 301 height 19
type input "C:\fakepath\DJ [PERSON_NAME] Certificate_PLF289976-CDJA215812.pdf"
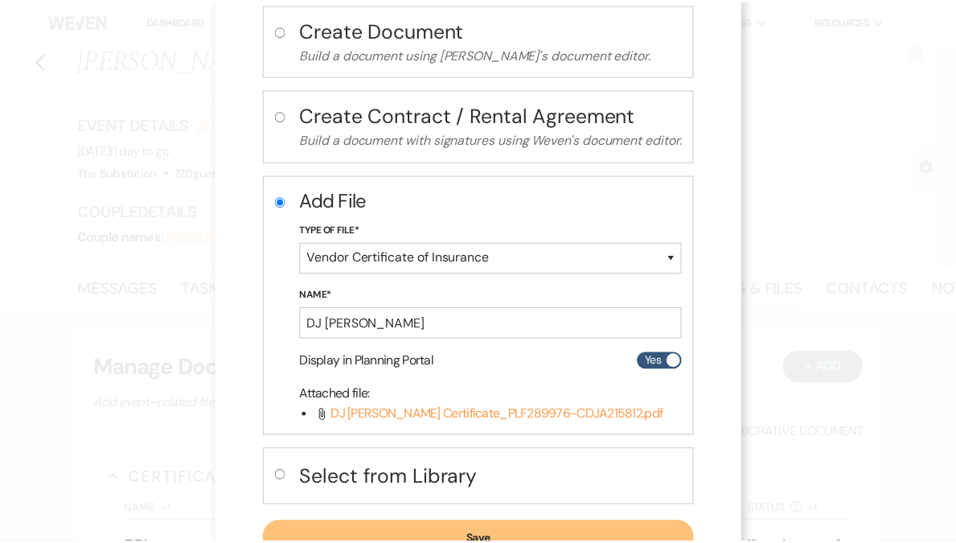
scroll to position [167, 0]
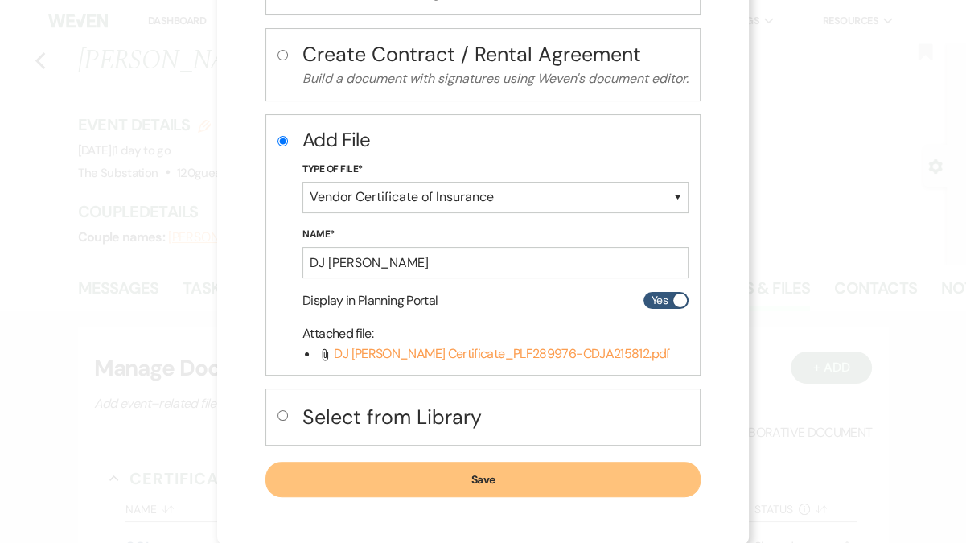
click at [475, 473] on button "Save" at bounding box center [482, 479] width 435 height 35
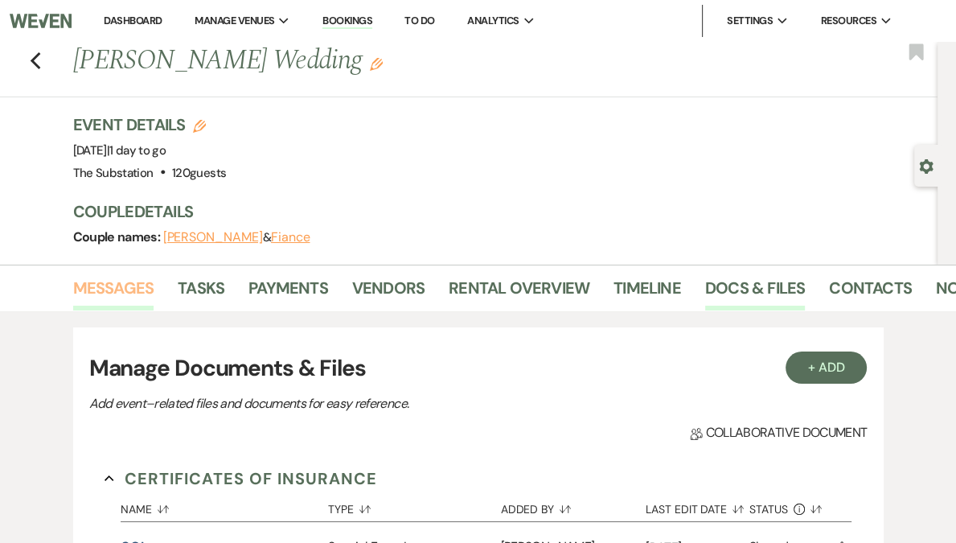
click at [142, 291] on link "Messages" at bounding box center [113, 292] width 81 height 35
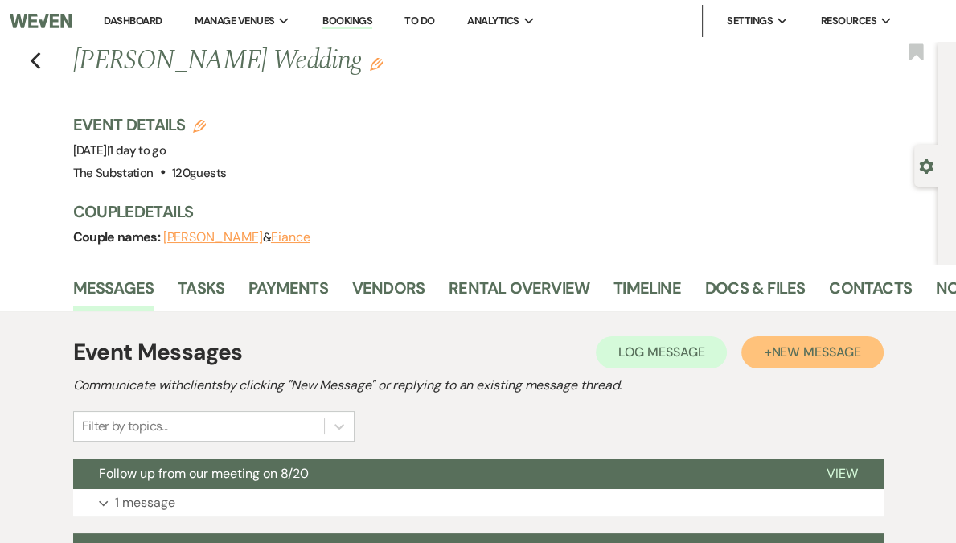
click at [799, 343] on span "New Message" at bounding box center [815, 351] width 89 height 17
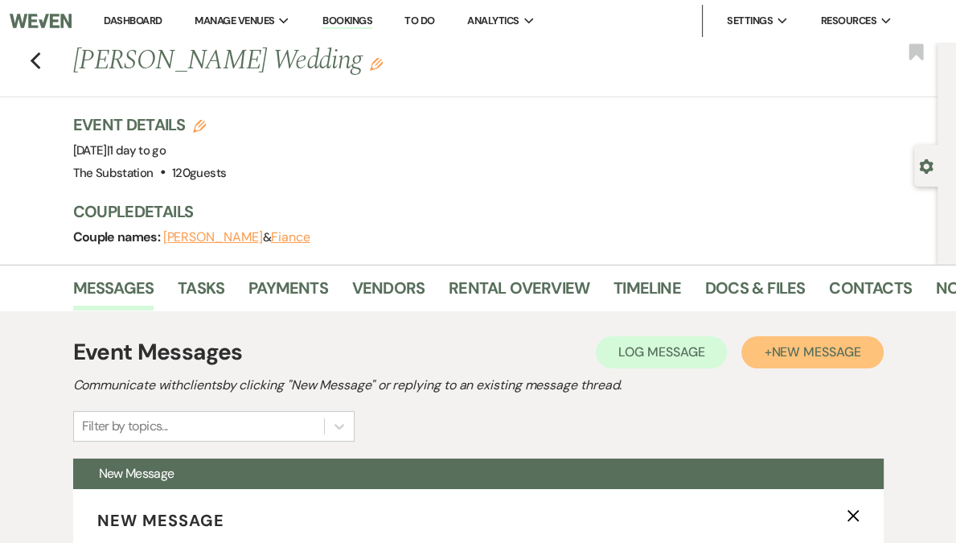
scroll to position [627, 0]
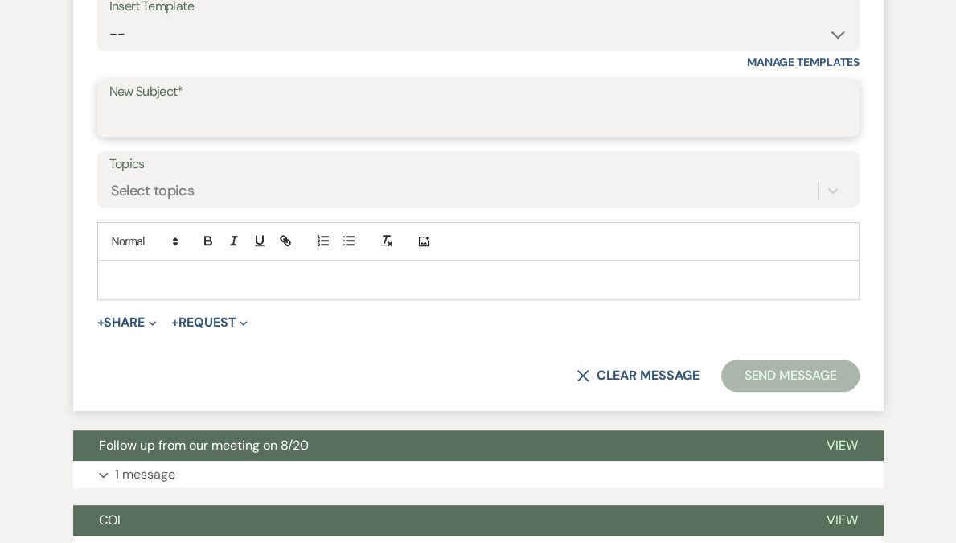
click at [208, 127] on input "New Subject*" at bounding box center [478, 119] width 738 height 31
type input "DJ COI - [PERSON_NAME]"
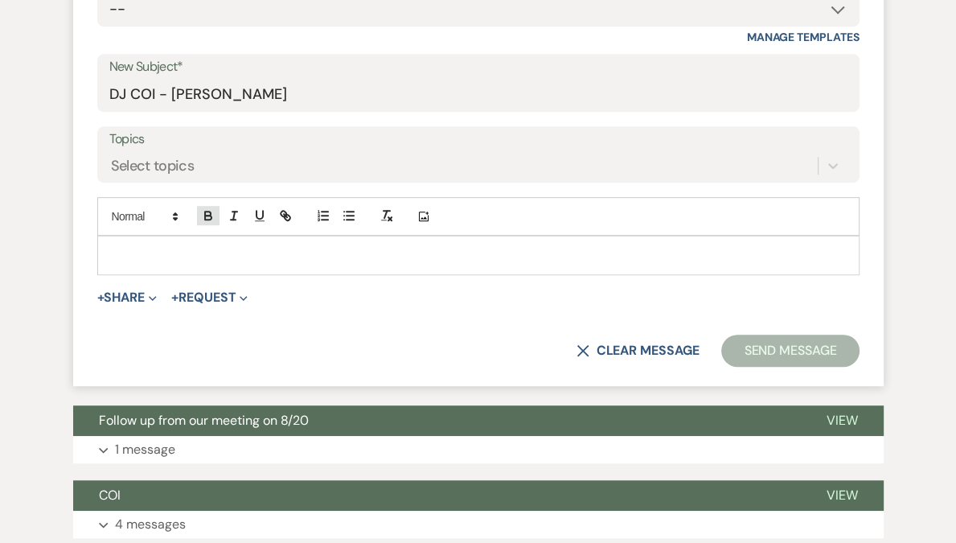
scroll to position [652, 0]
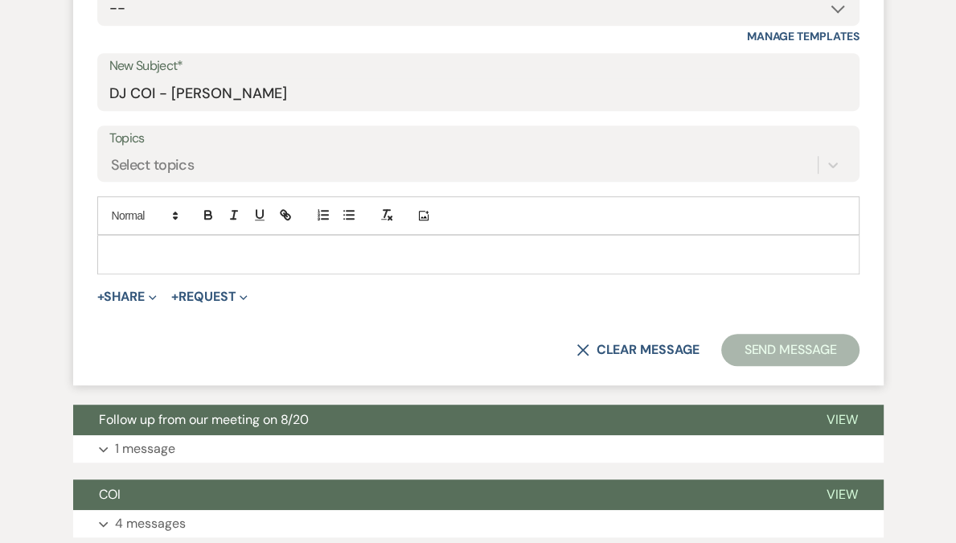
click at [161, 247] on p at bounding box center [478, 254] width 737 height 18
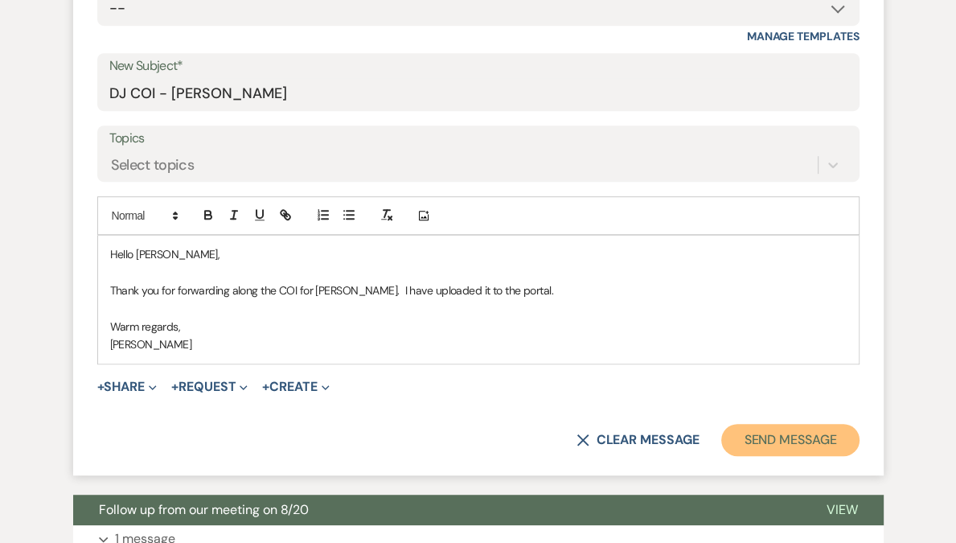
click at [826, 431] on button "Send Message" at bounding box center [791, 440] width 138 height 32
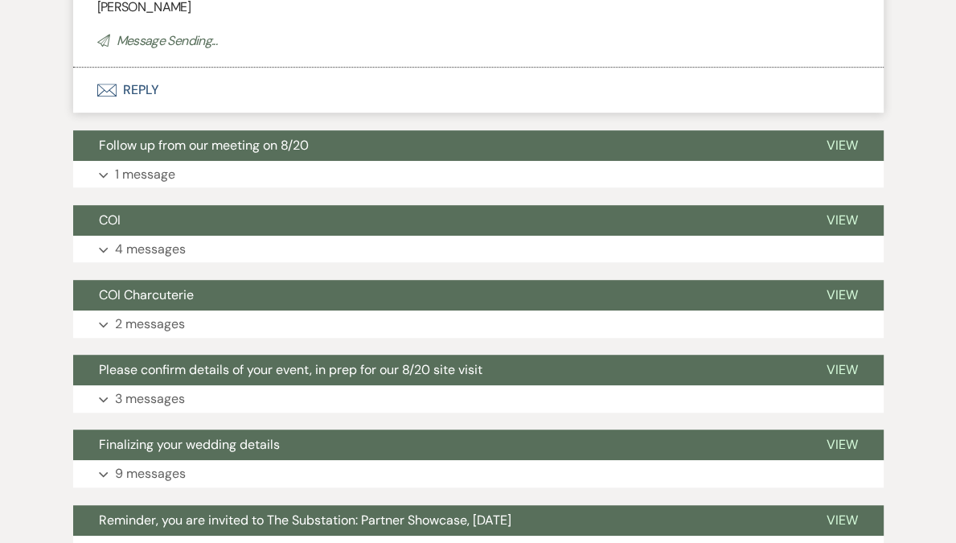
scroll to position [56, 0]
